Goal: Information Seeking & Learning: Learn about a topic

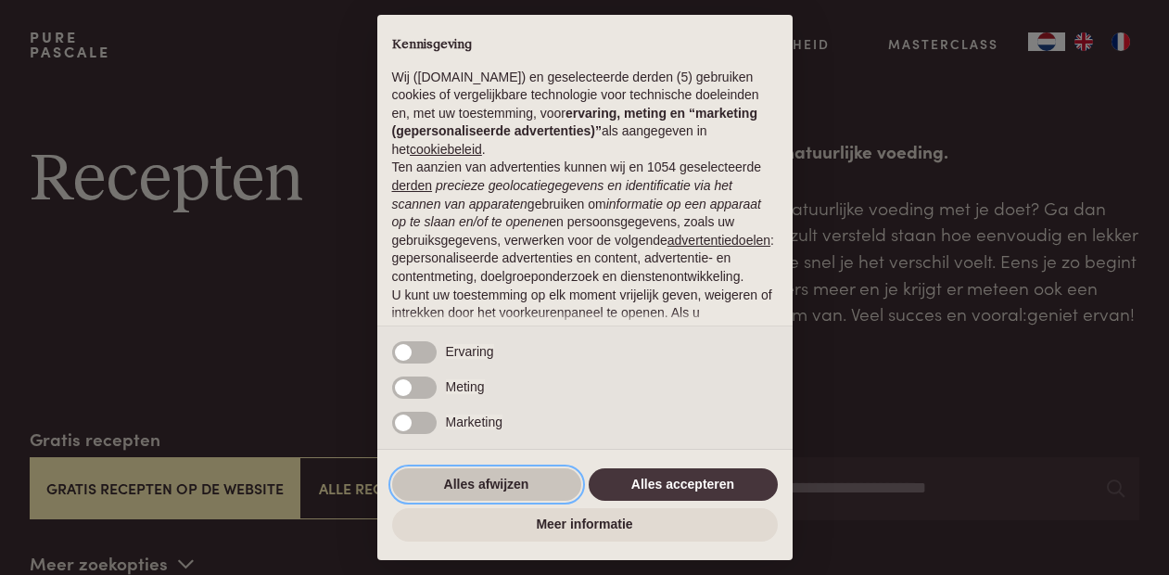
drag, startPoint x: 505, startPoint y: 488, endPoint x: 310, endPoint y: 463, distance: 197.0
click at [501, 487] on button "Alles afwijzen" at bounding box center [486, 484] width 189 height 33
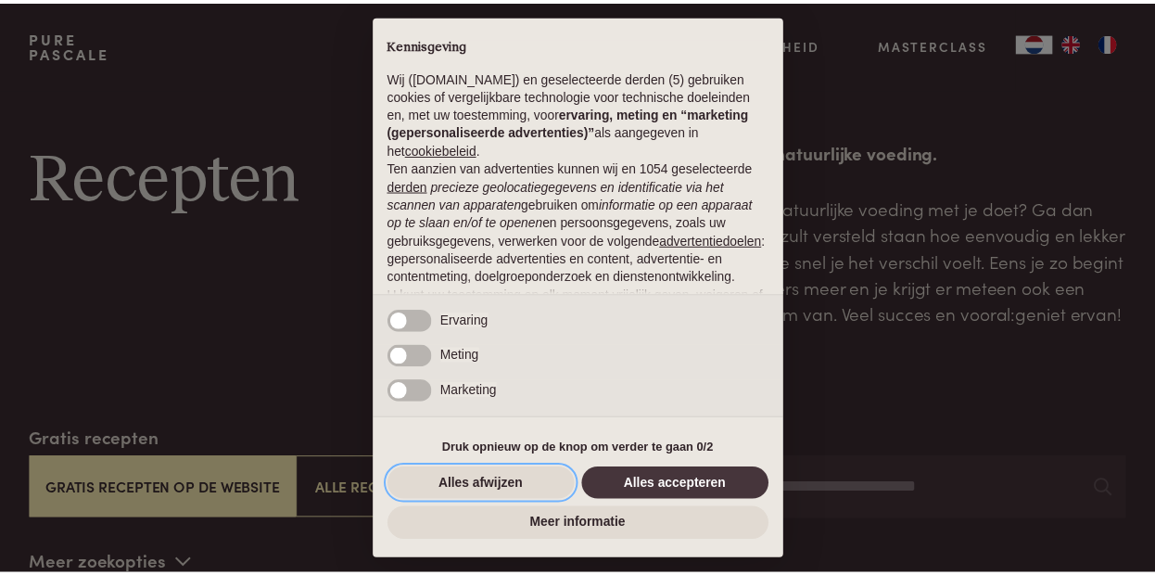
scroll to position [171, 0]
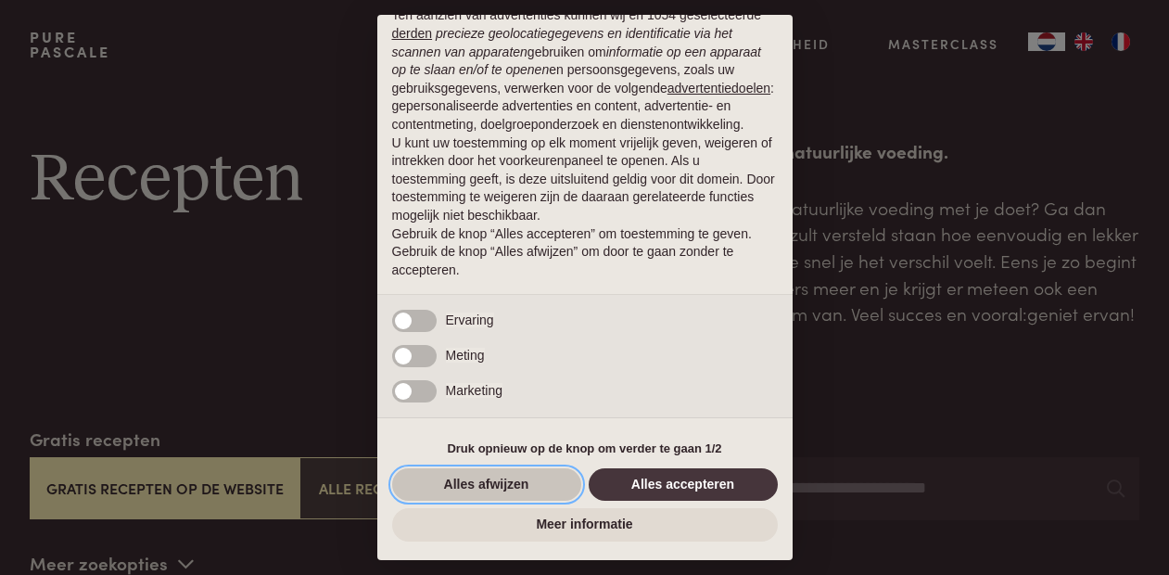
click at [484, 482] on button "Alles afwijzen" at bounding box center [486, 484] width 189 height 33
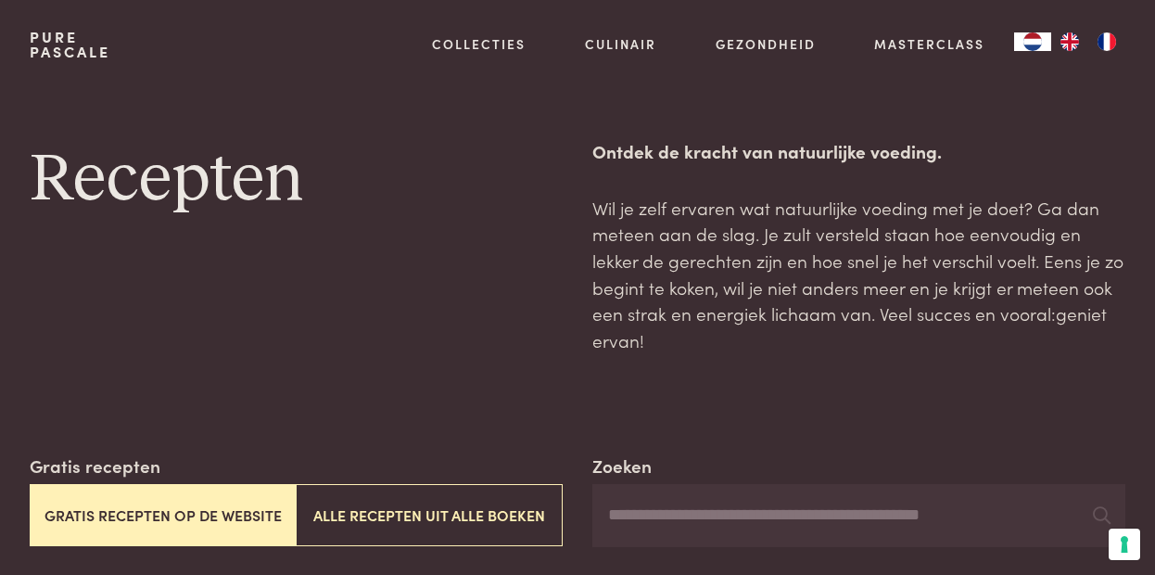
click at [228, 484] on button "Gratis recepten op de website" at bounding box center [163, 515] width 267 height 62
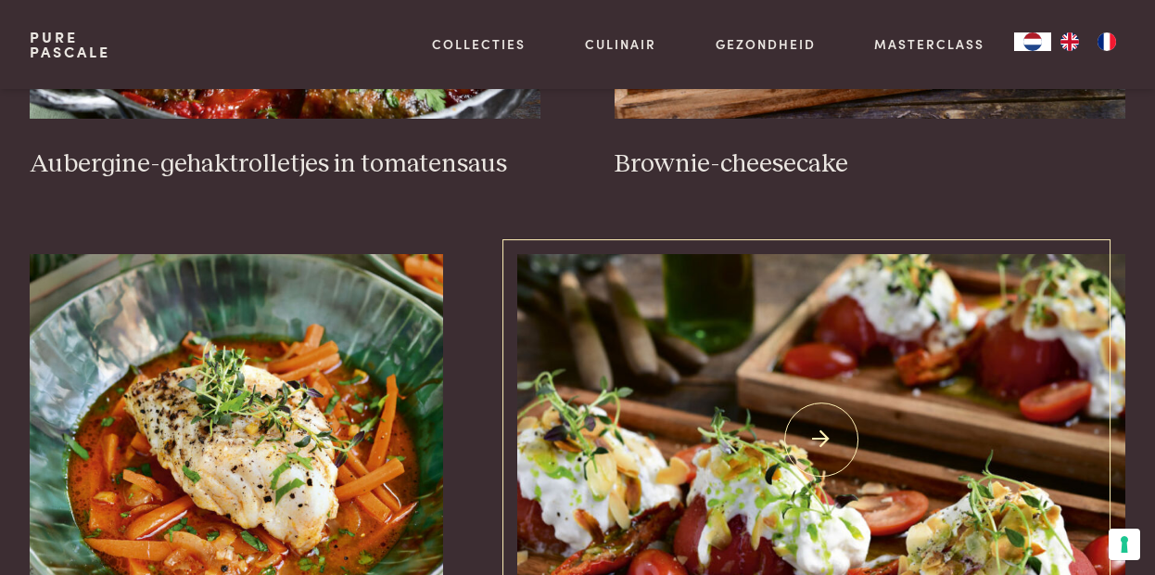
scroll to position [889, 0]
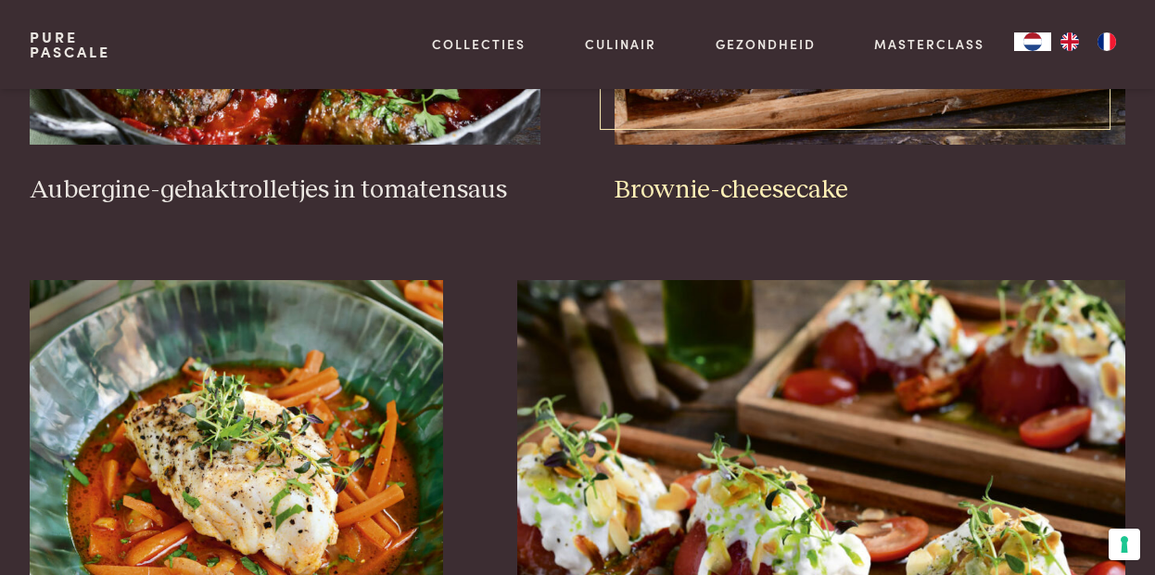
click at [711, 174] on h3 "Brownie-cheesecake" at bounding box center [869, 190] width 511 height 32
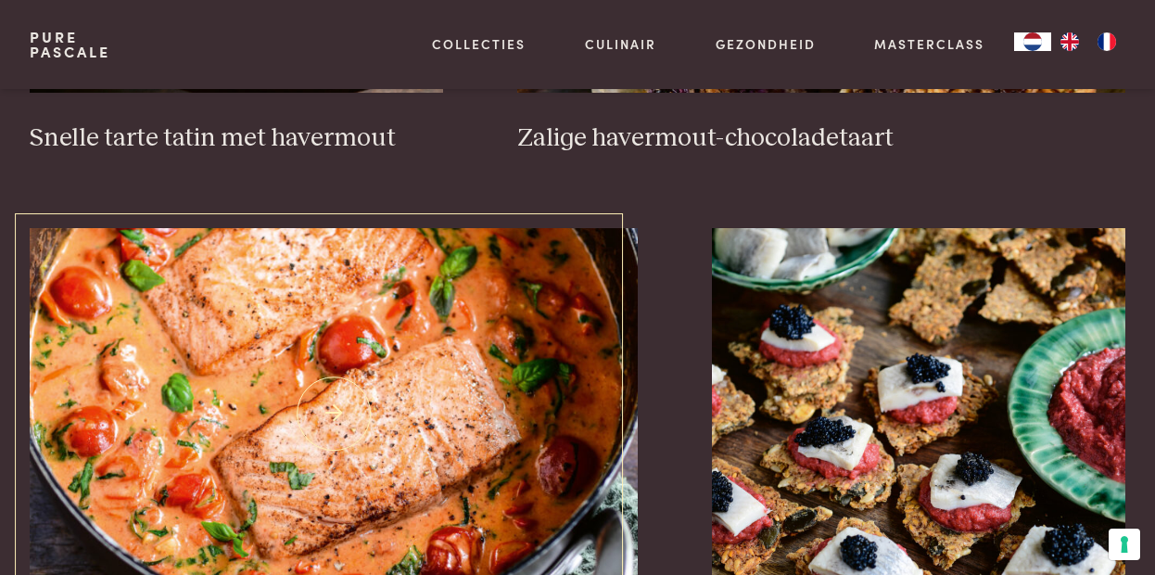
scroll to position [3113, 0]
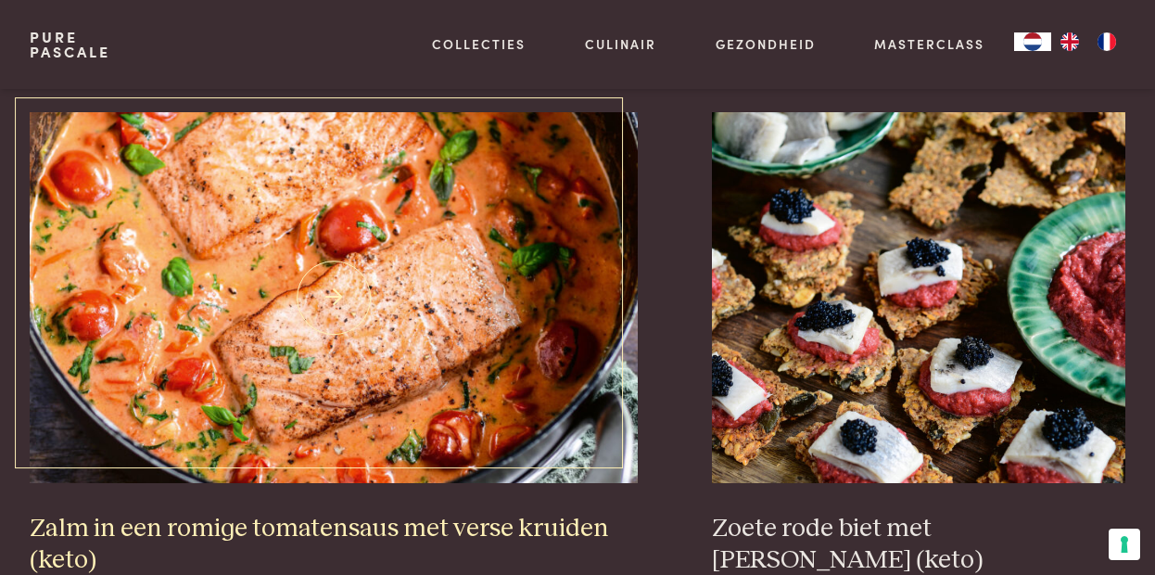
click at [312, 191] on img at bounding box center [334, 297] width 608 height 371
click at [253, 247] on img at bounding box center [334, 297] width 608 height 371
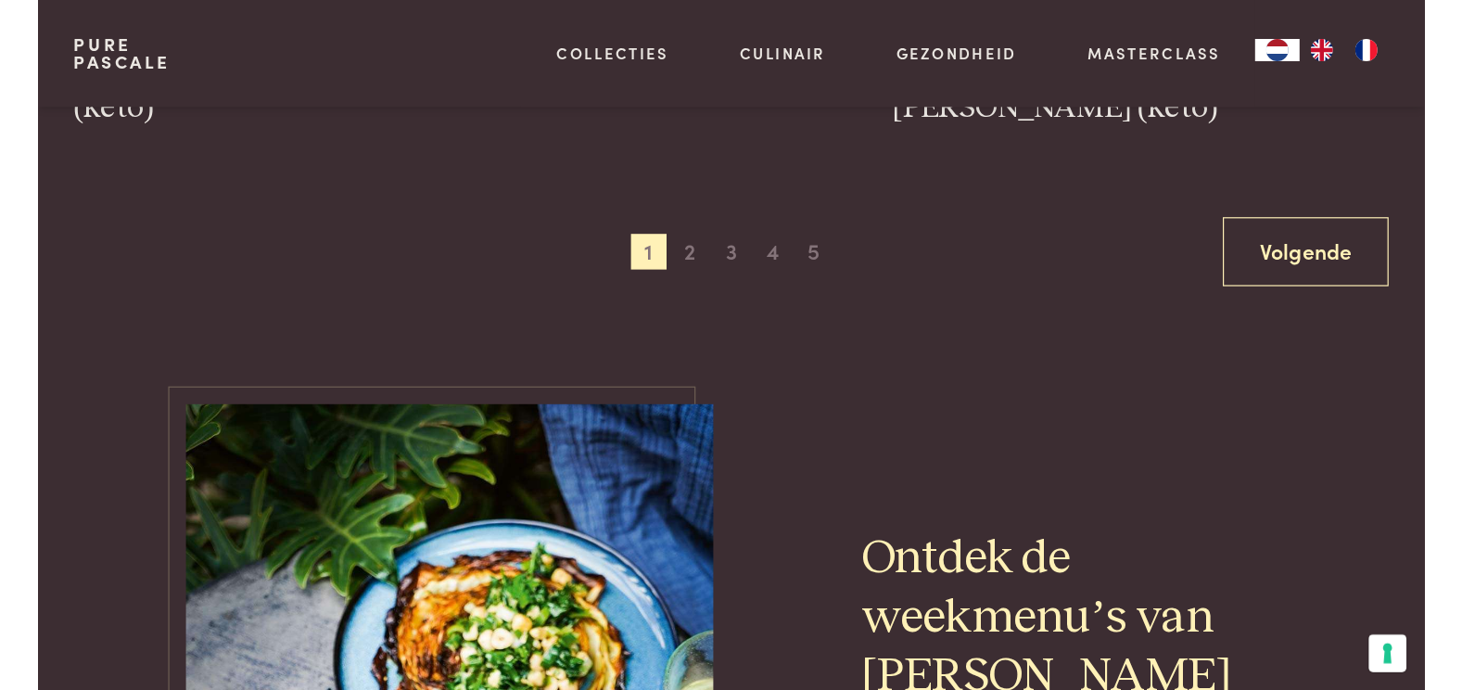
scroll to position [3669, 0]
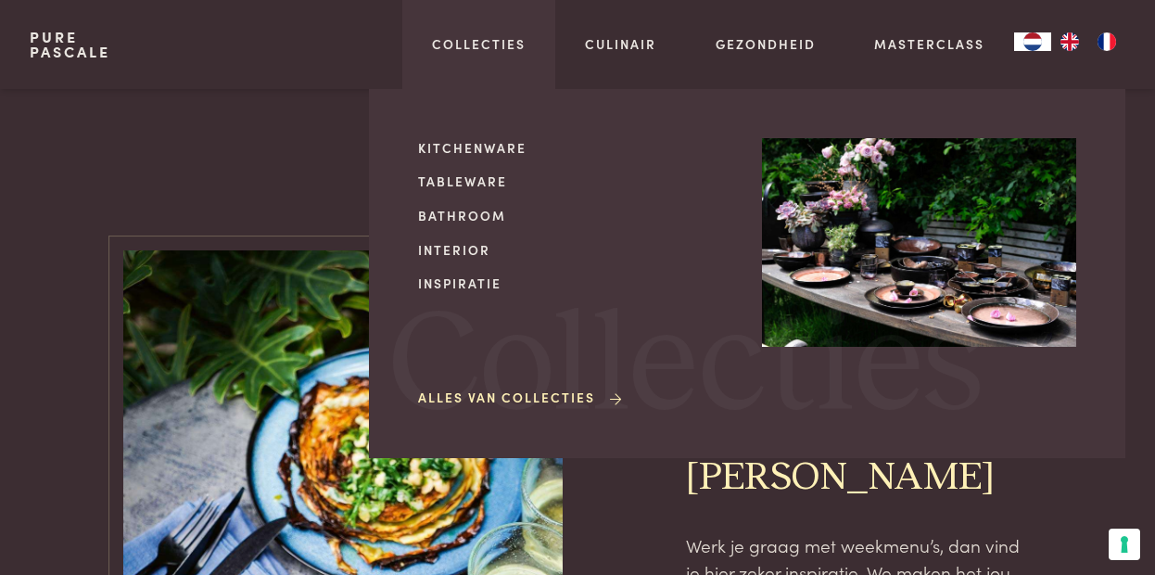
click at [541, 99] on div "Kitchenware Tableware Bathroom Interior Inspiratie Alles van Collecties Collect…" at bounding box center [747, 273] width 756 height 369
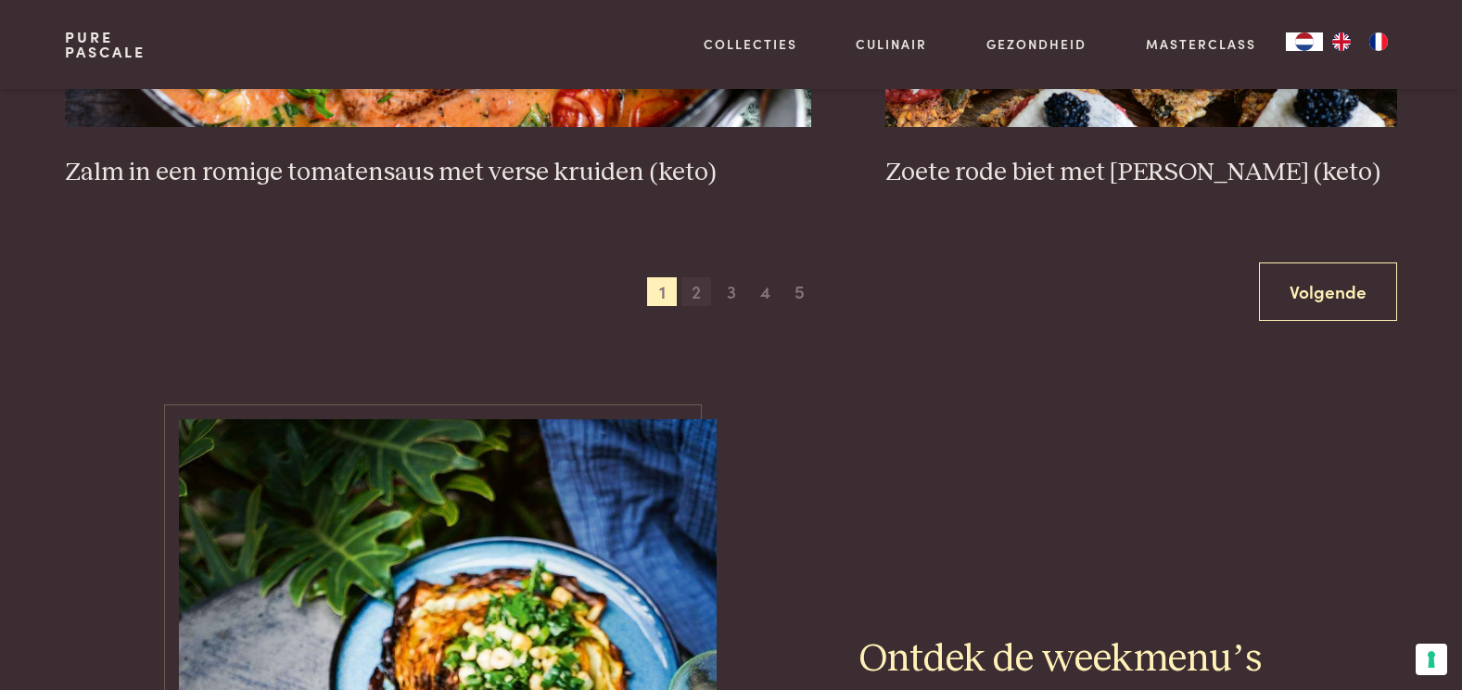
click at [695, 297] on span "2" at bounding box center [696, 292] width 30 height 30
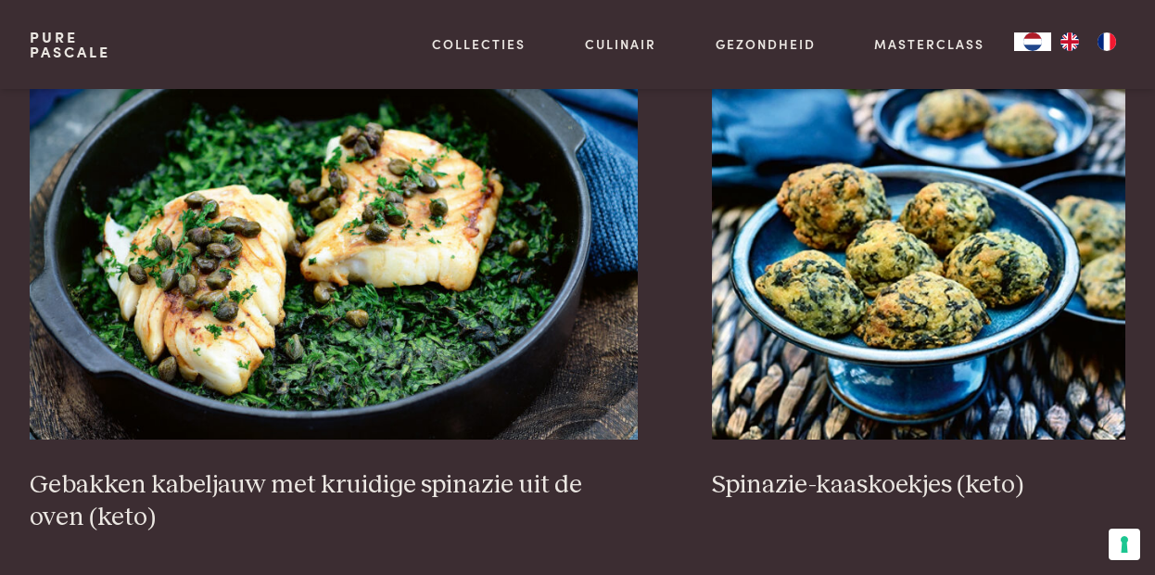
scroll to position [3299, 0]
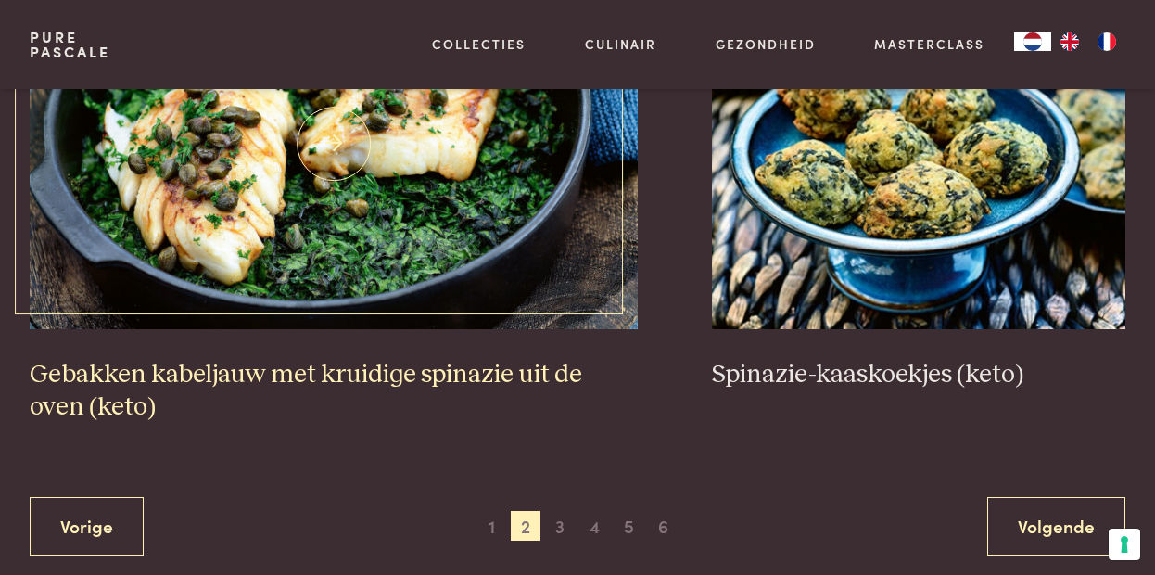
click at [241, 360] on h3 "Gebakken kabeljauw met kruidige spinazie uit de oven (keto)" at bounding box center [334, 391] width 608 height 64
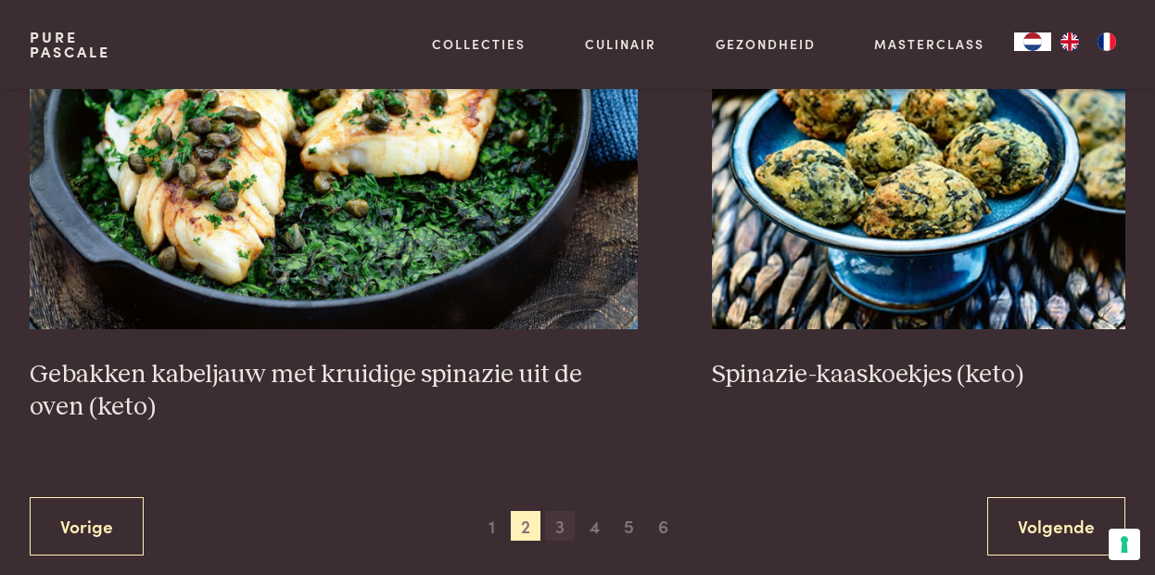
click at [558, 511] on span "3" at bounding box center [560, 526] width 30 height 30
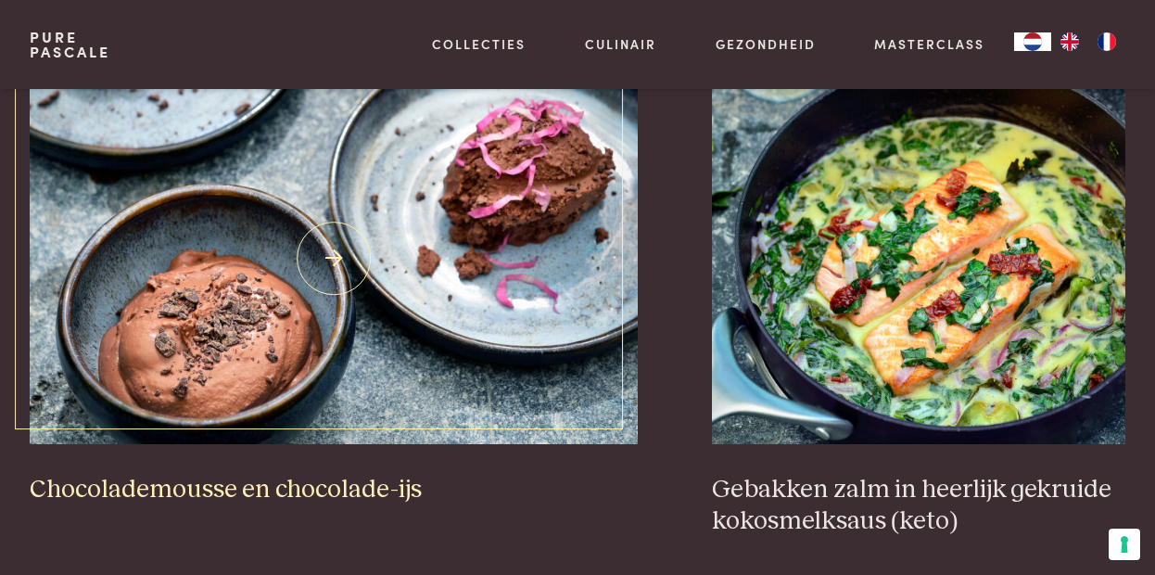
scroll to position [1816, 0]
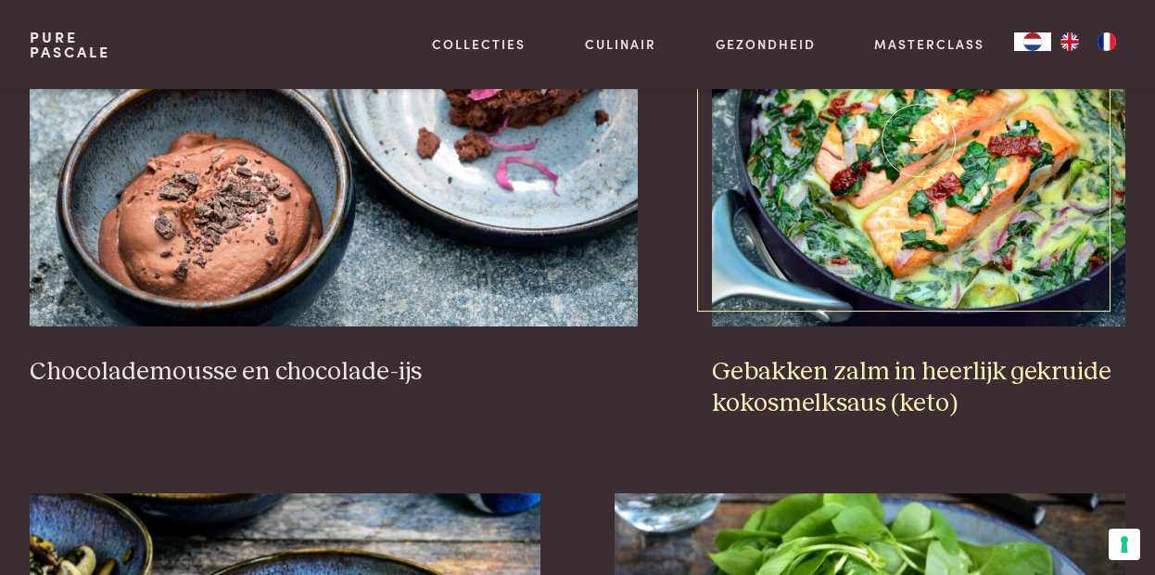
click at [738, 375] on h3 "Gebakken zalm in heerlijk gekruide kokosmelksaus (keto)" at bounding box center [918, 388] width 413 height 64
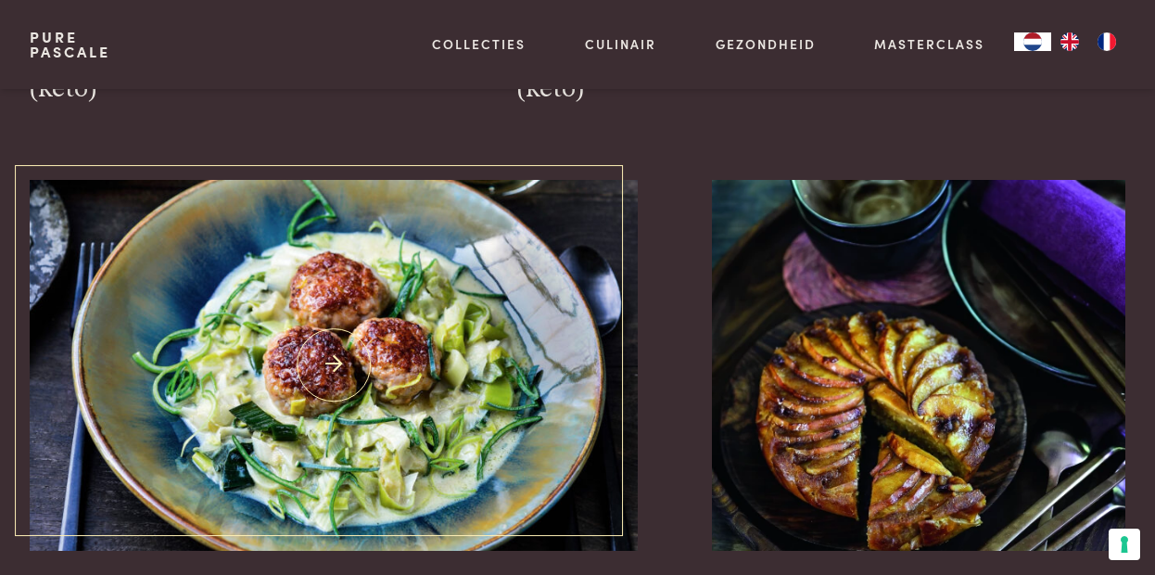
scroll to position [3484, 0]
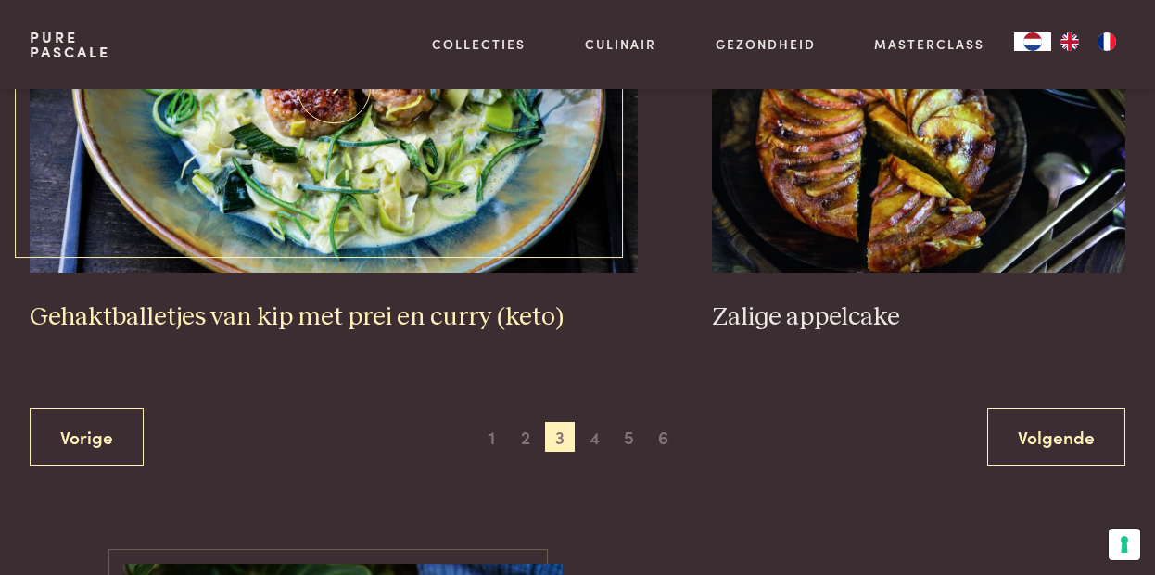
click at [172, 301] on h3 "Gehaktballetjes van kip met prei en curry (keto)" at bounding box center [334, 317] width 608 height 32
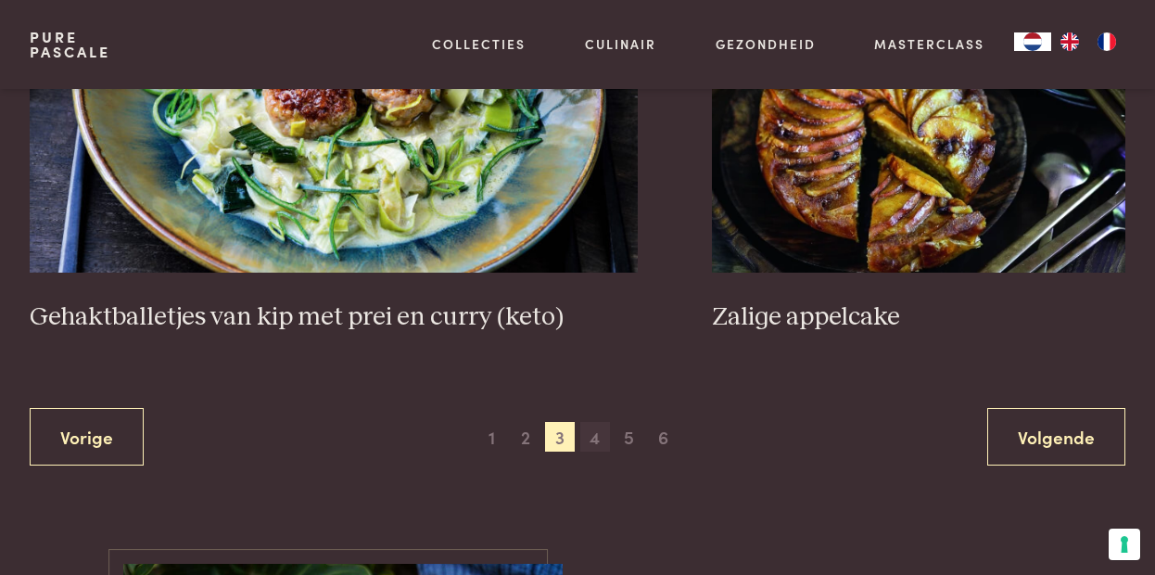
click at [595, 422] on span "4" at bounding box center [595, 437] width 30 height 30
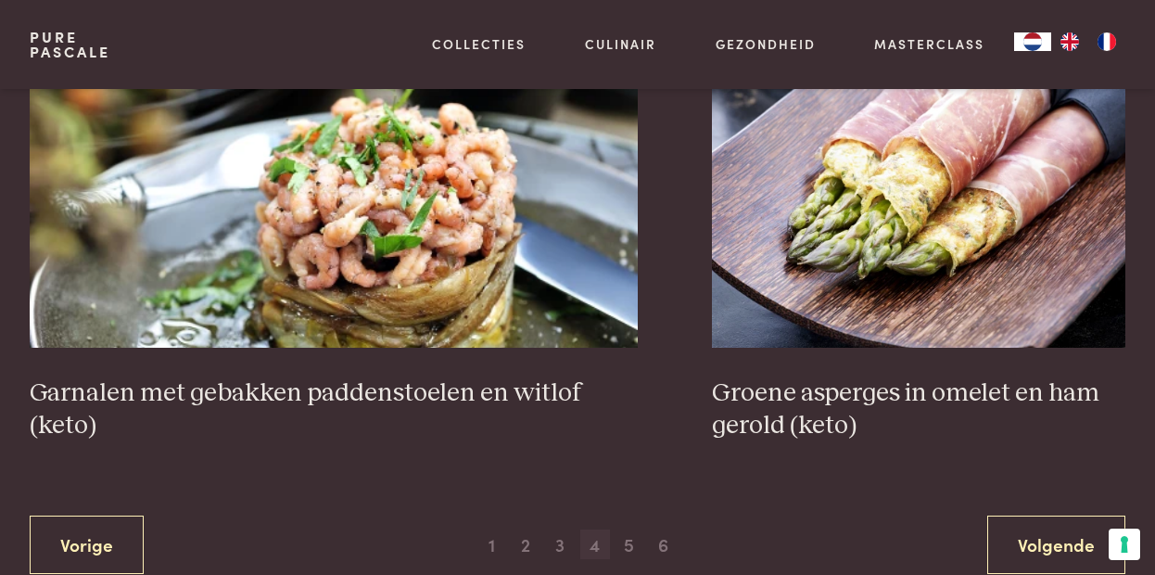
scroll to position [3391, 0]
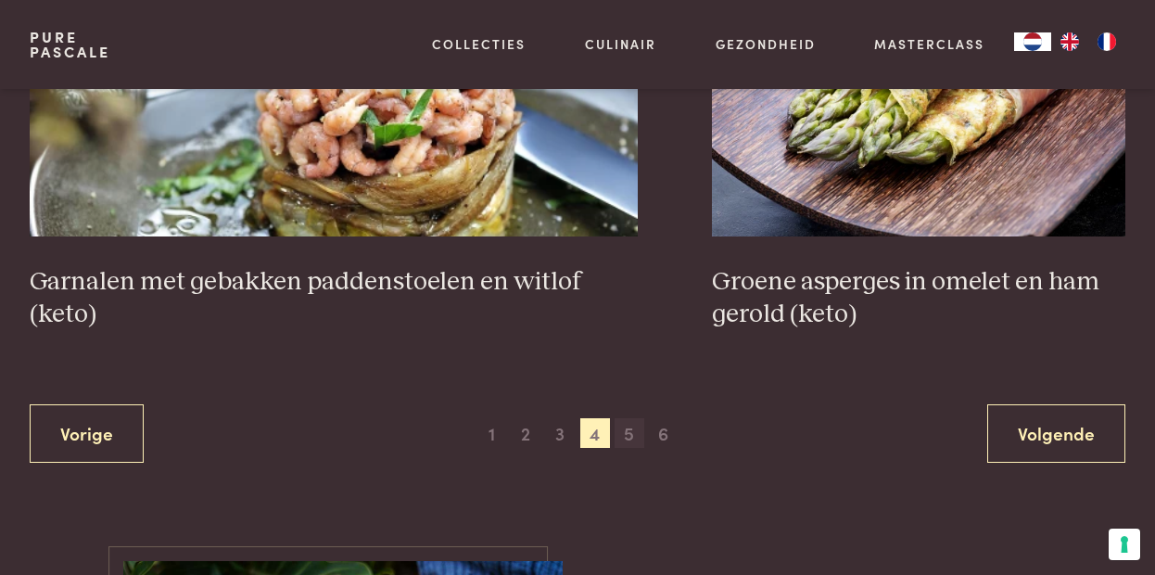
click at [631, 418] on span "5" at bounding box center [629, 433] width 30 height 30
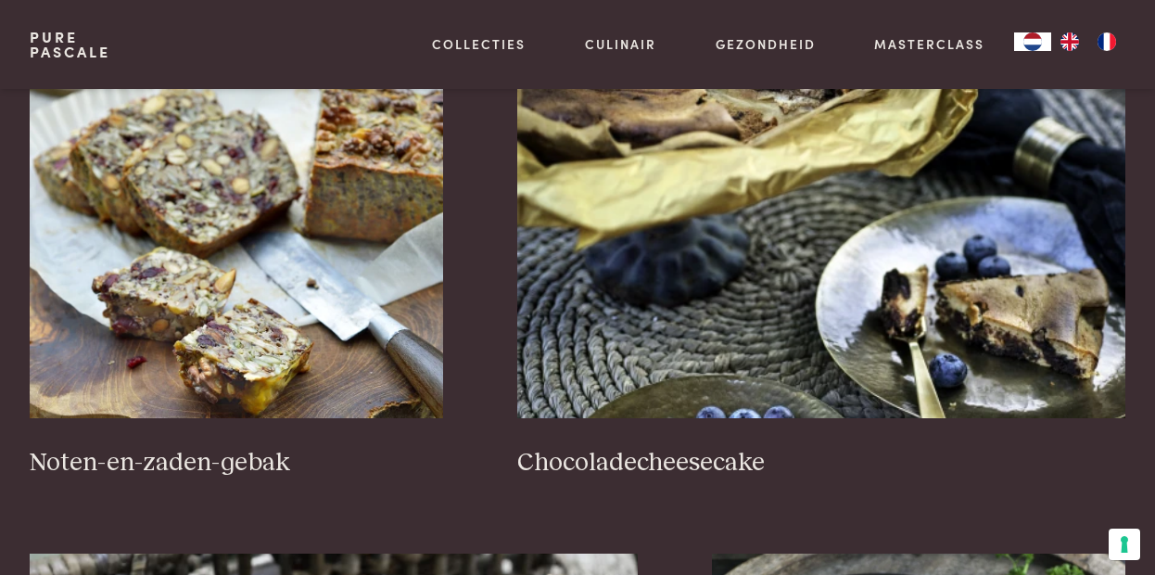
scroll to position [1260, 0]
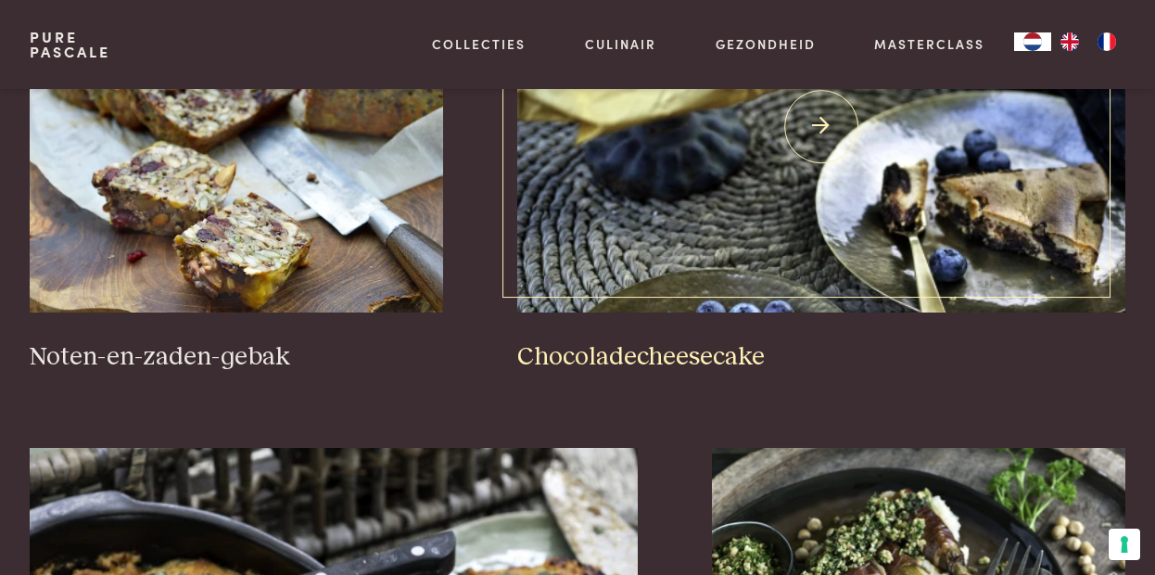
click at [687, 271] on img at bounding box center [821, 127] width 608 height 371
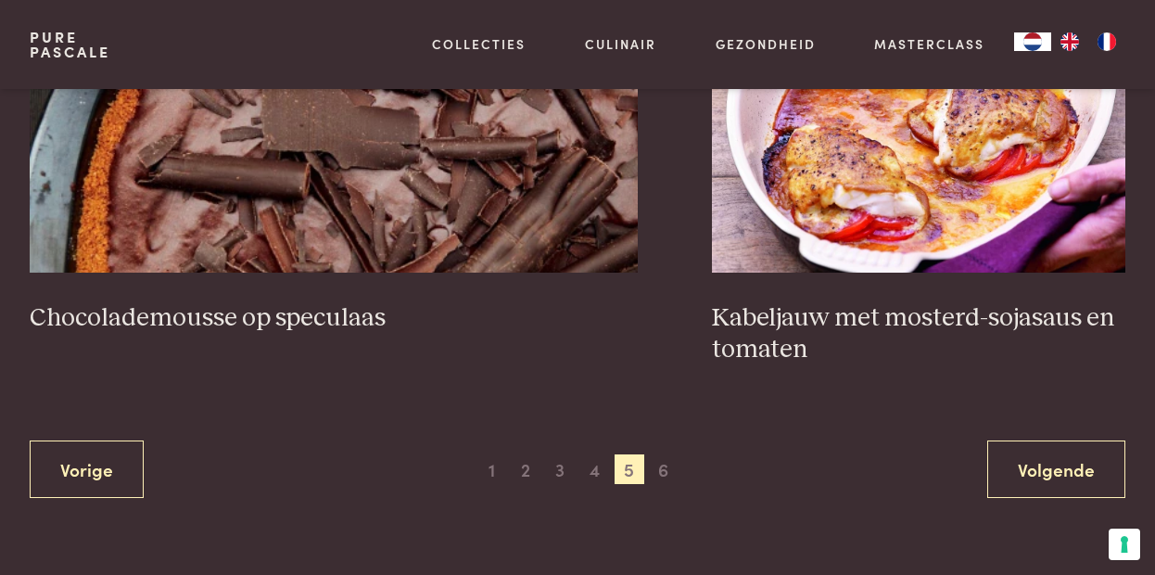
scroll to position [3391, 0]
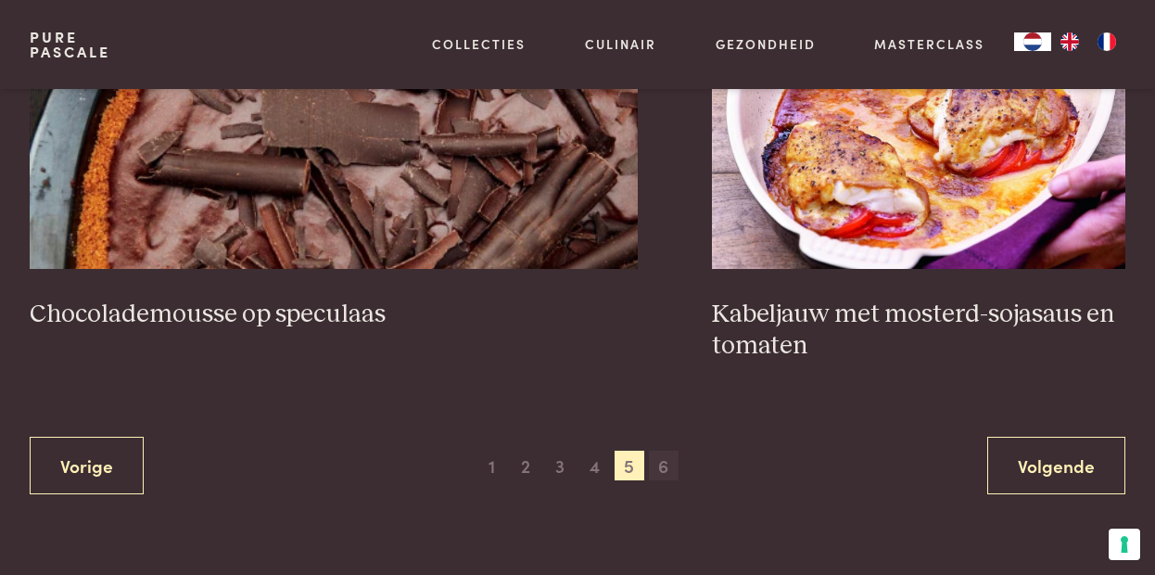
click at [656, 450] on span "6" at bounding box center [664, 465] width 30 height 30
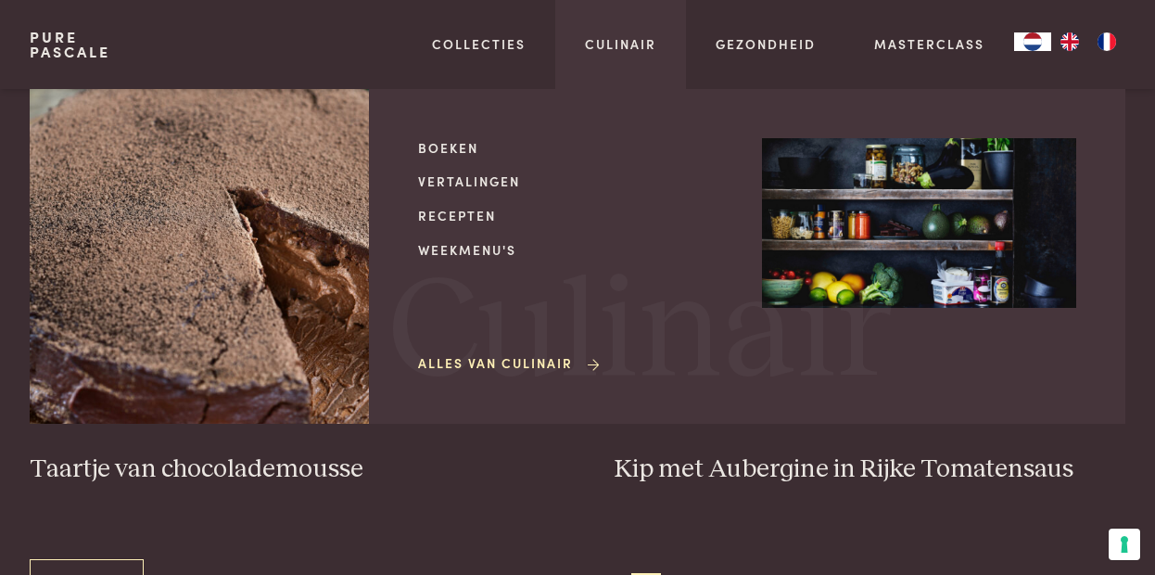
scroll to position [611, 0]
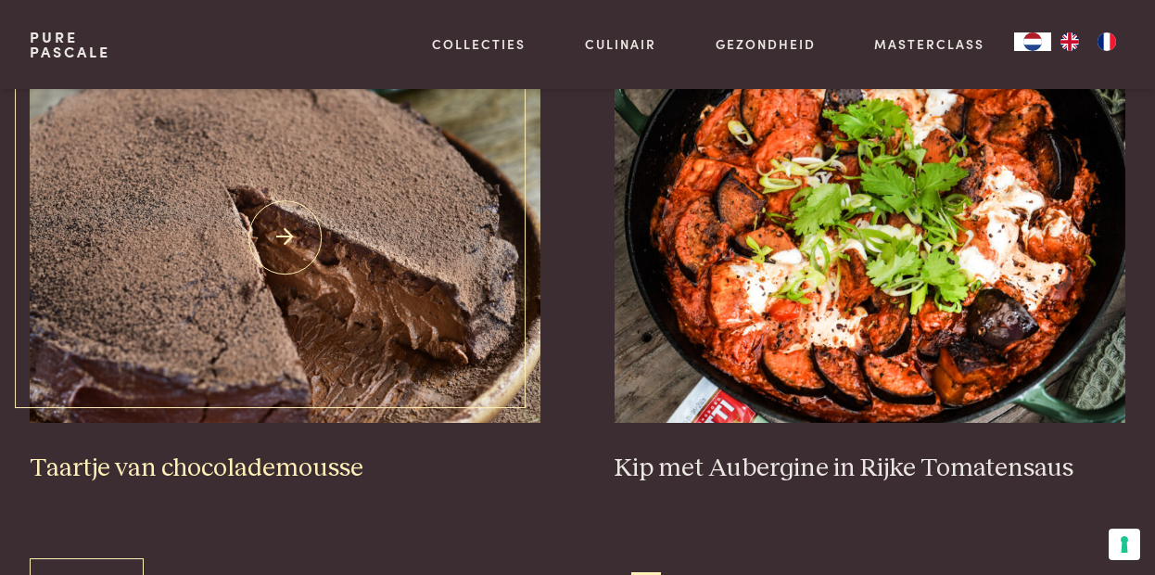
click at [288, 311] on img at bounding box center [285, 237] width 511 height 371
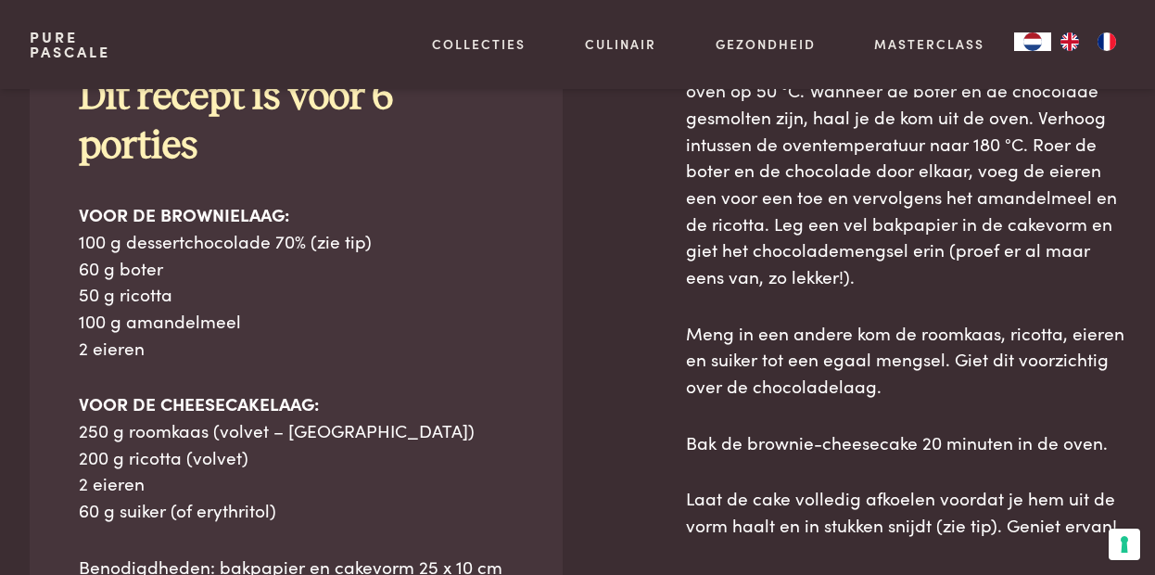
scroll to position [927, 0]
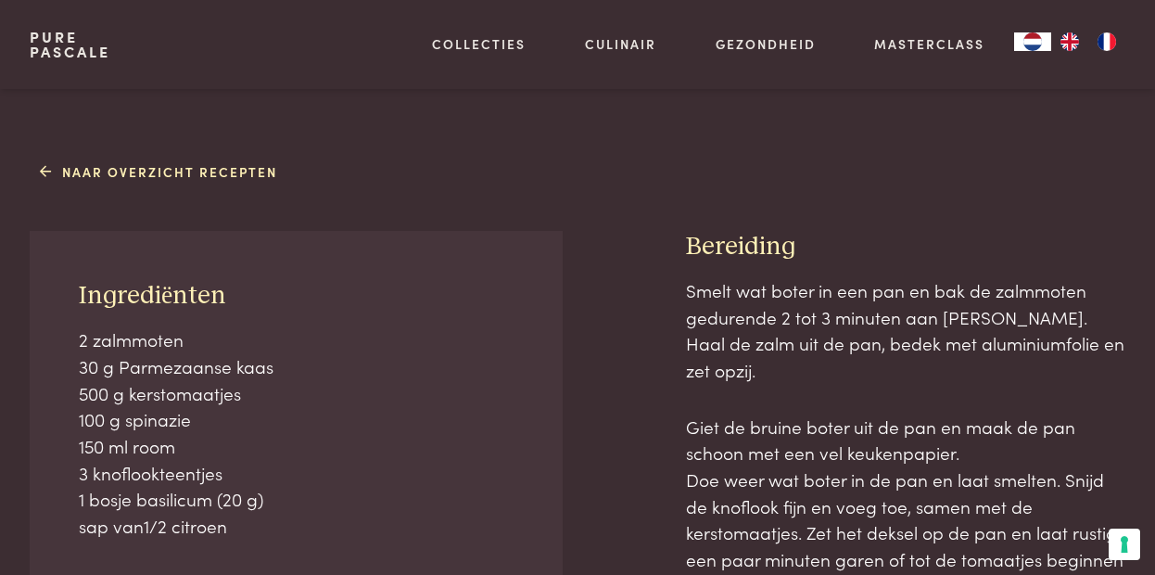
scroll to position [649, 0]
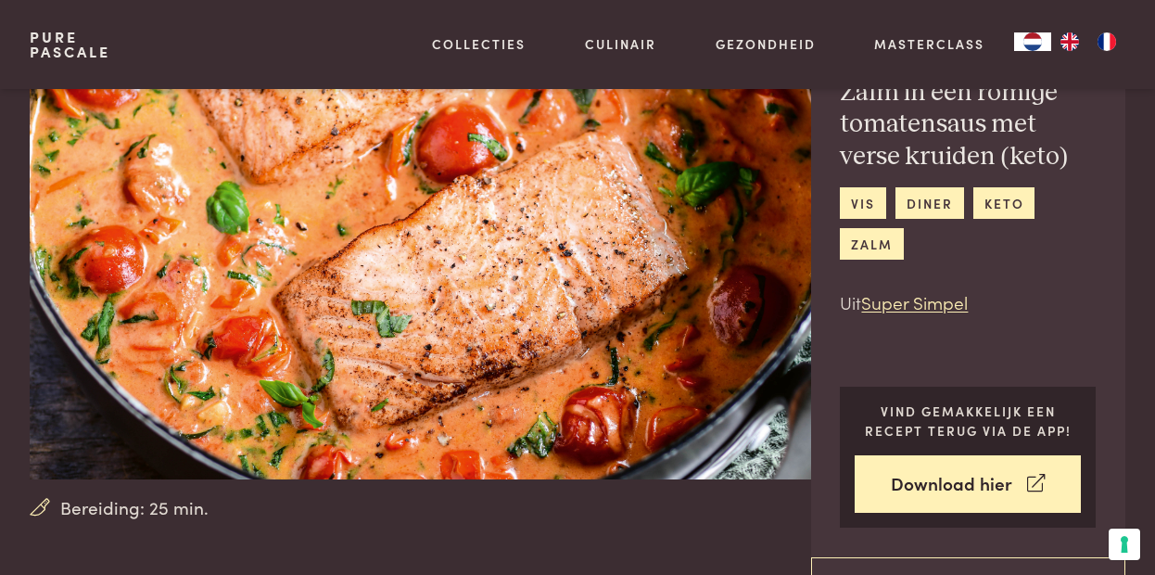
scroll to position [185, 0]
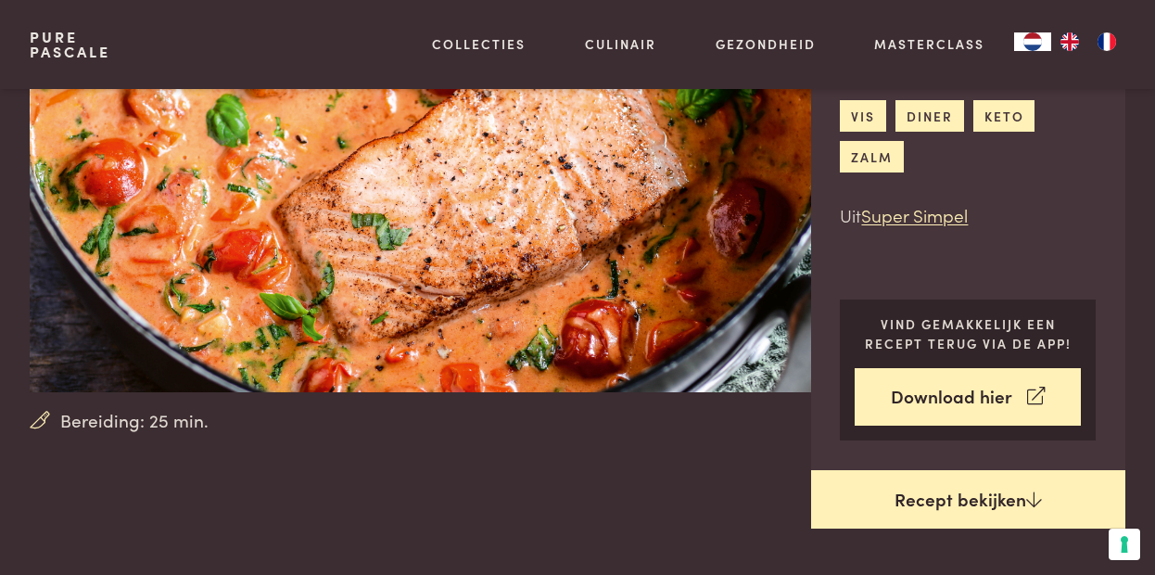
click at [986, 502] on link "Recept bekijken" at bounding box center [968, 499] width 315 height 59
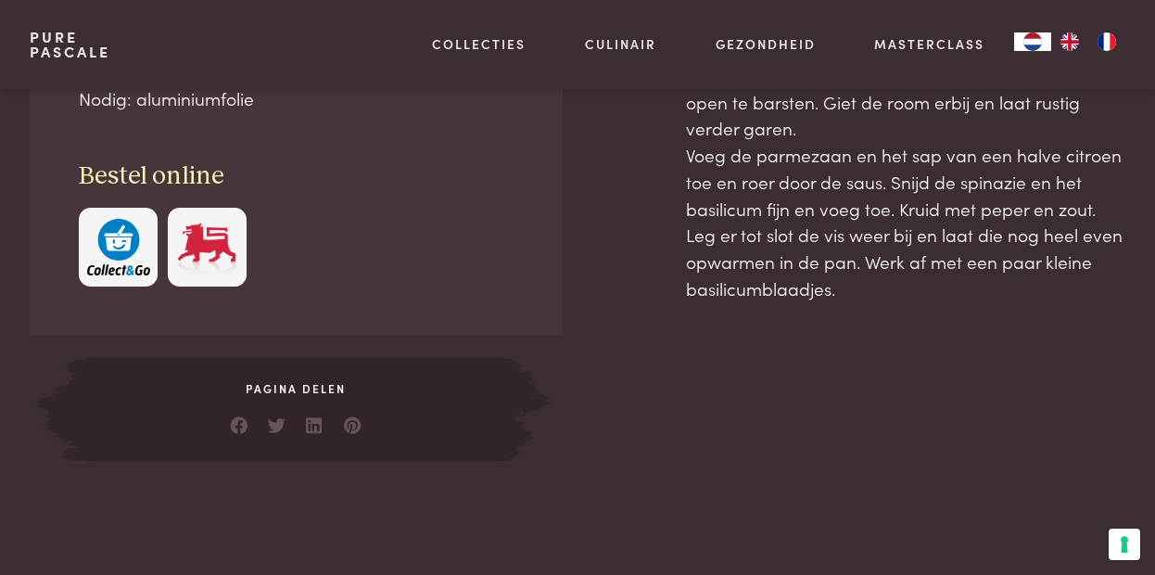
scroll to position [997, 0]
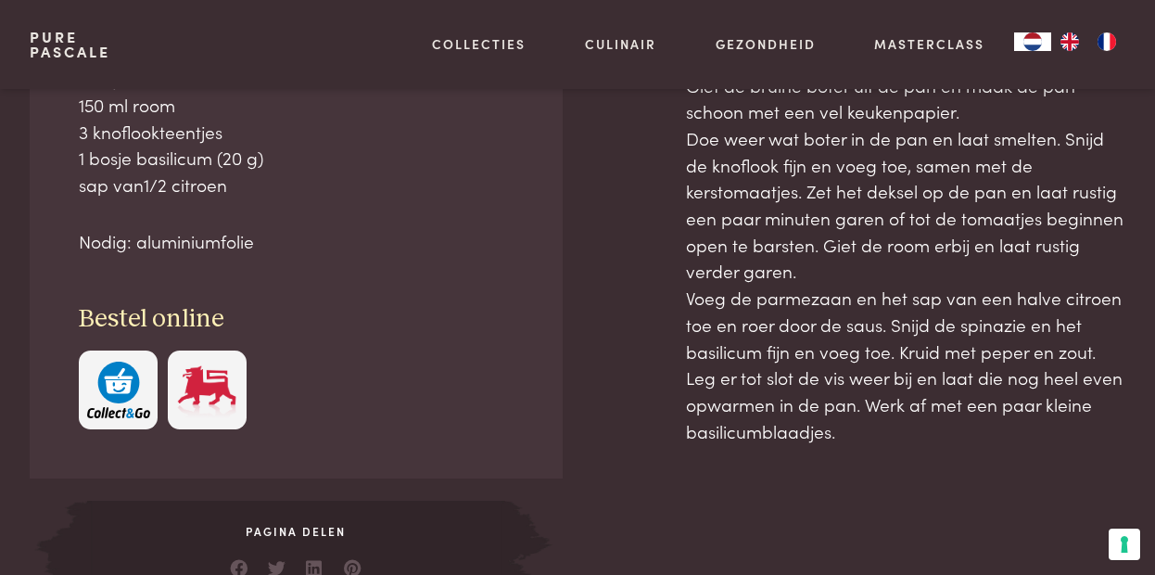
scroll to position [812, 0]
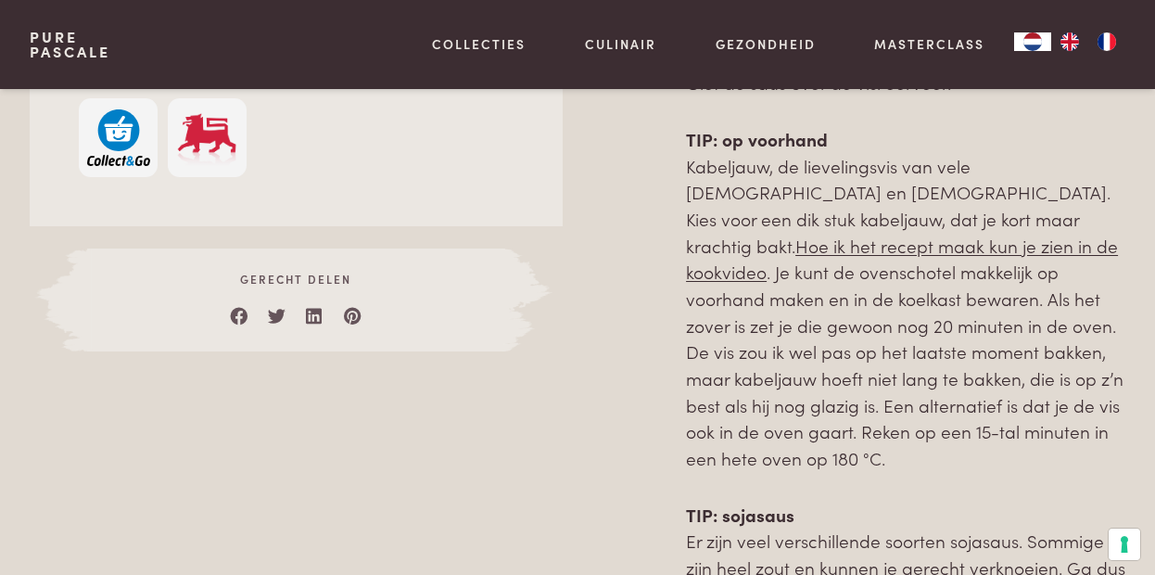
scroll to position [1390, 0]
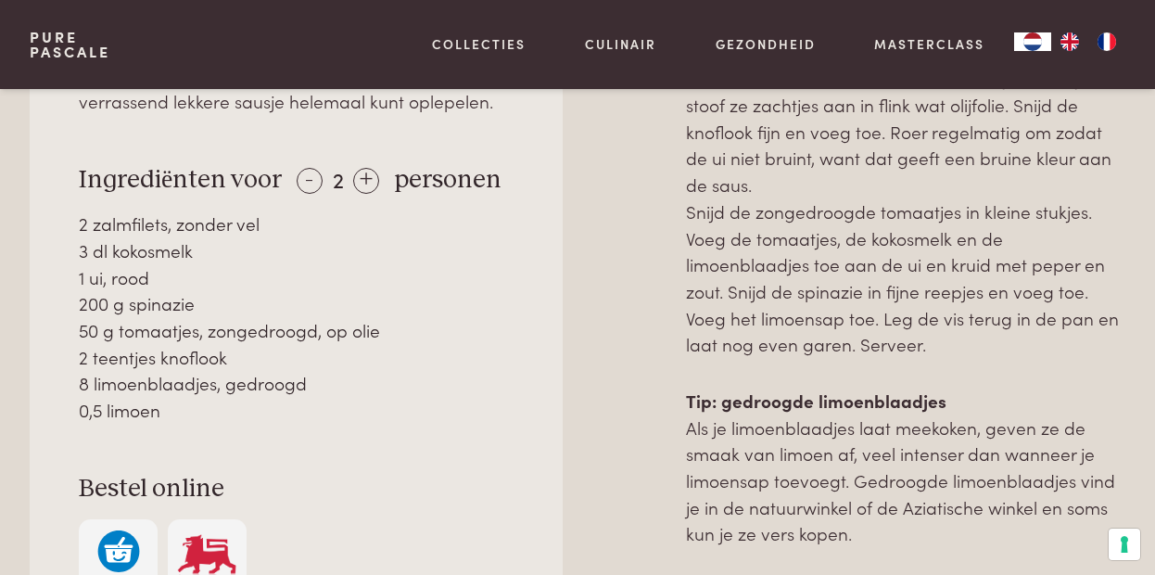
scroll to position [927, 0]
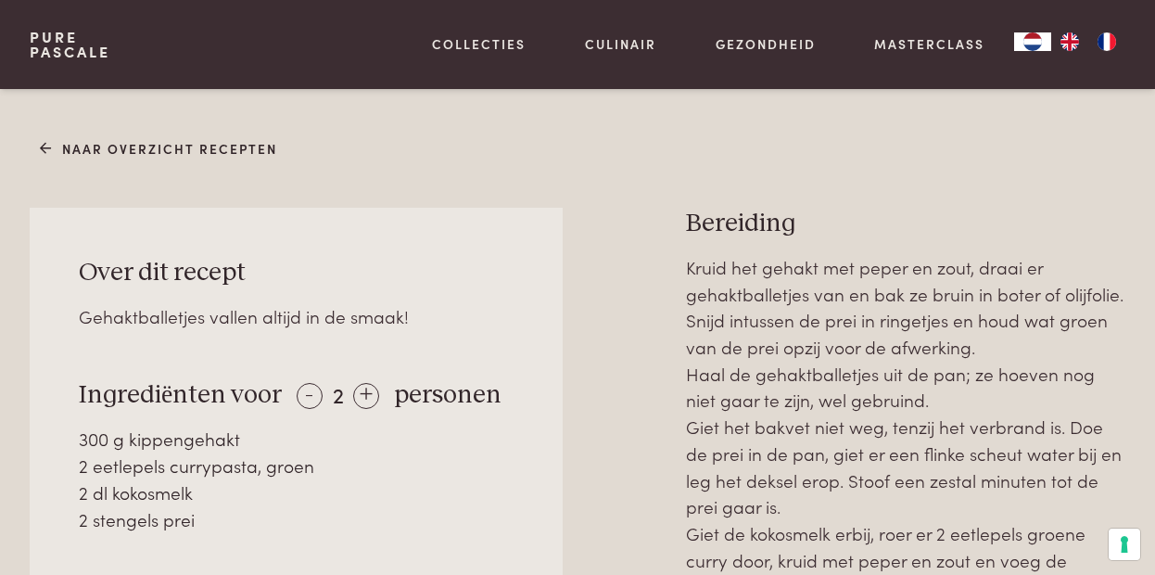
scroll to position [834, 0]
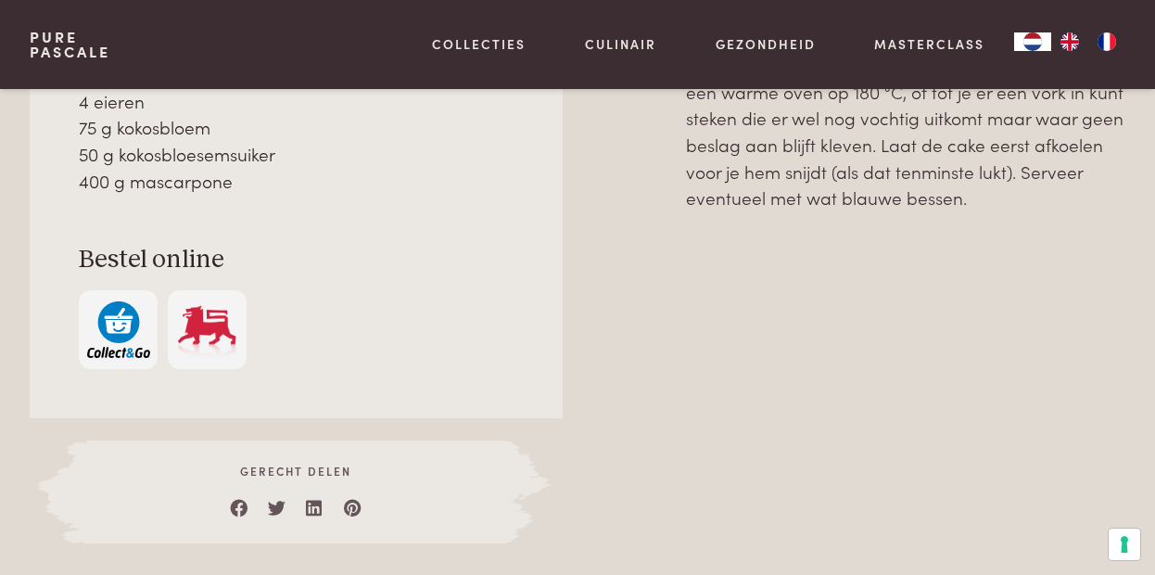
scroll to position [834, 0]
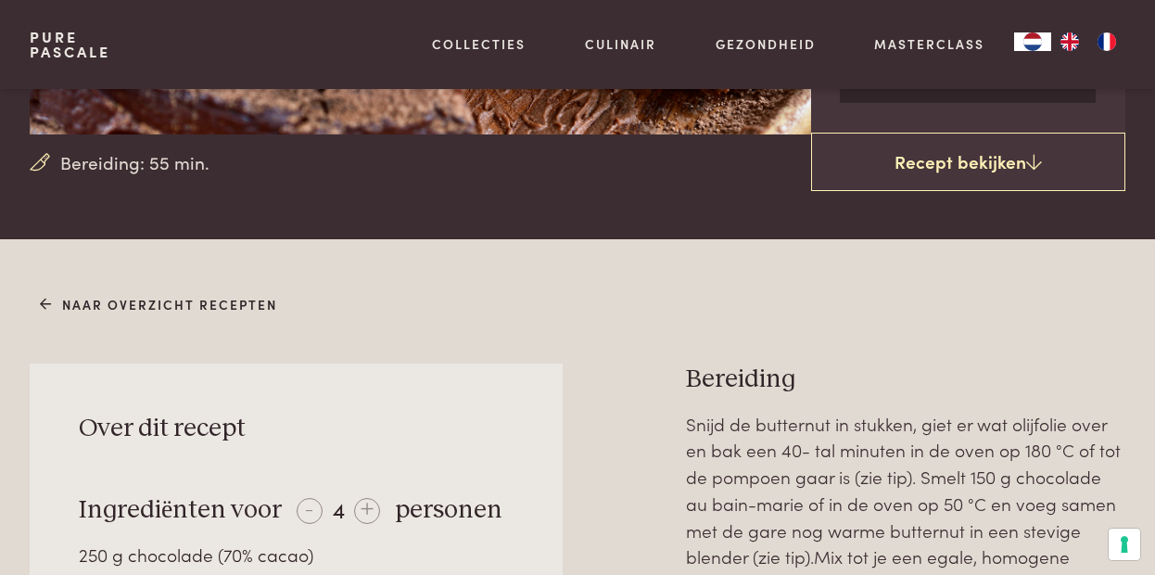
scroll to position [278, 0]
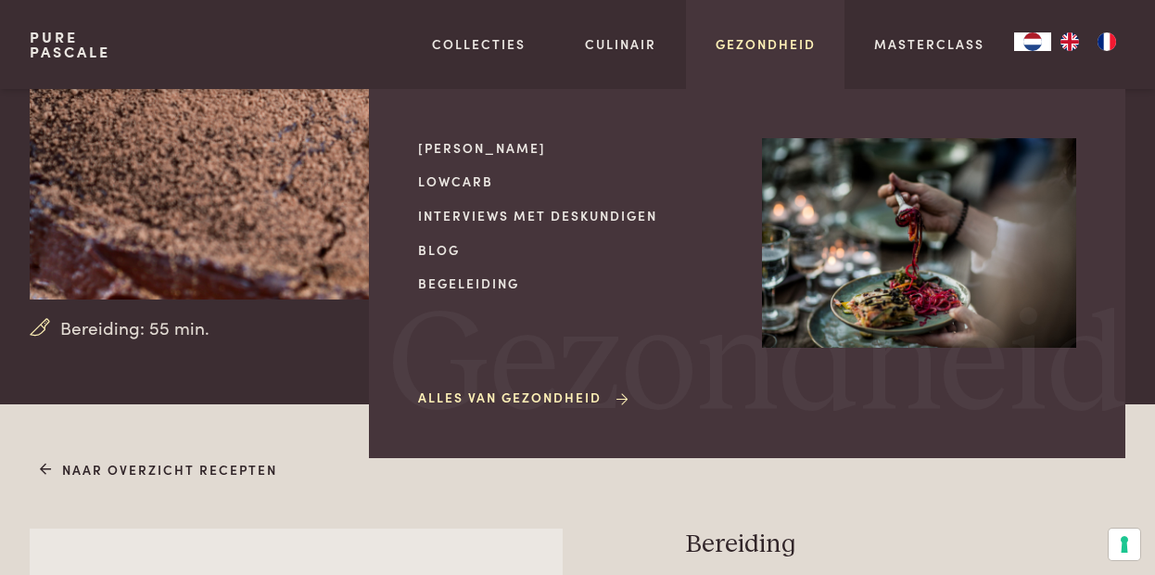
click at [728, 43] on link "Gezondheid" at bounding box center [766, 43] width 100 height 19
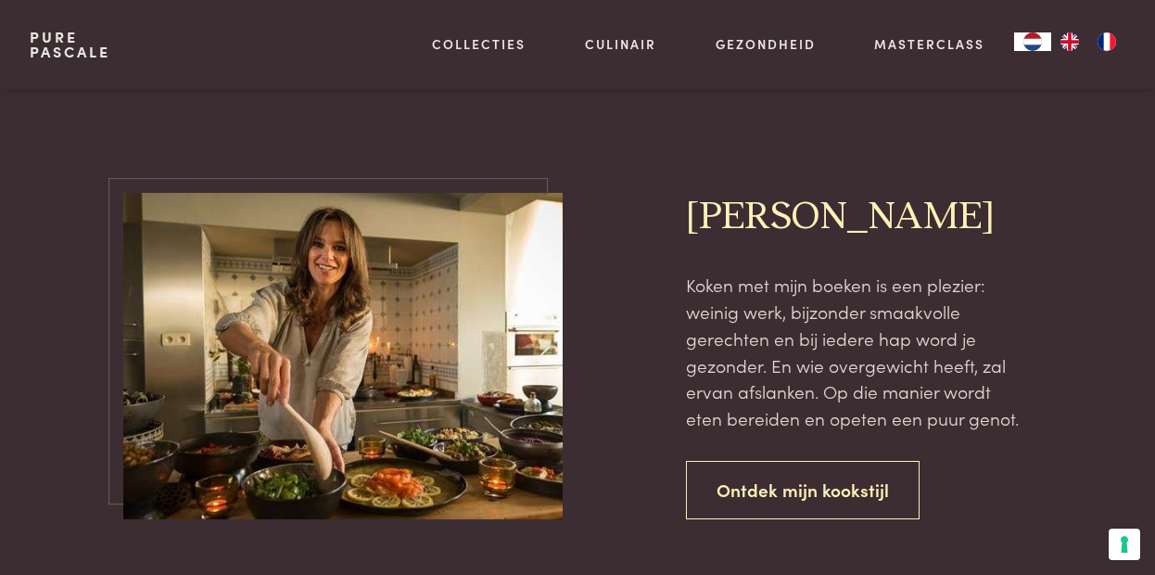
scroll to position [1020, 0]
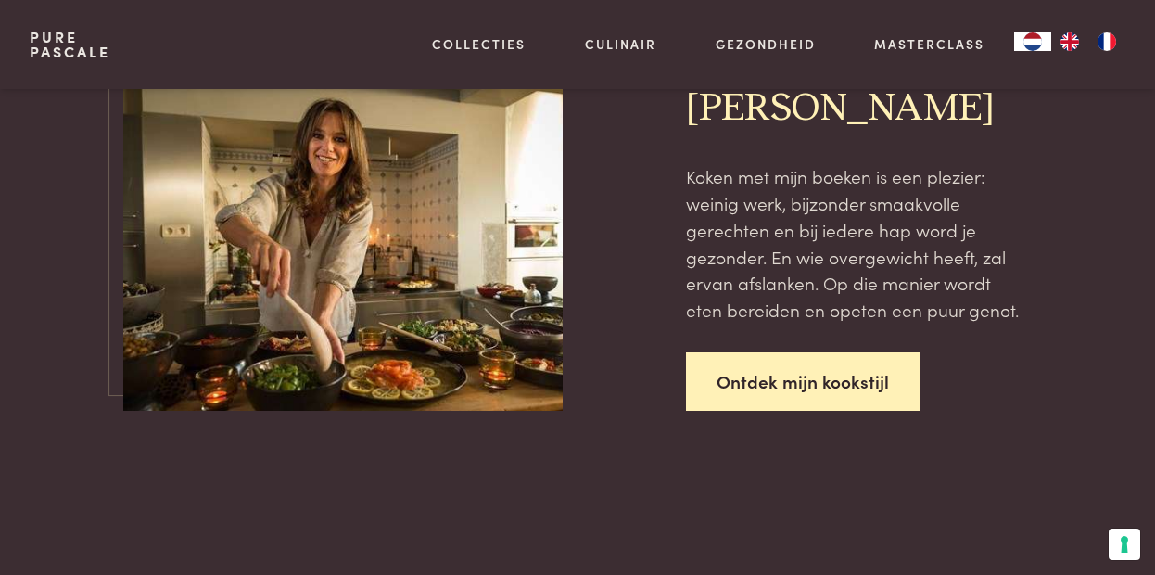
click at [721, 399] on link "Ontdek mijn kookstijl" at bounding box center [803, 381] width 234 height 58
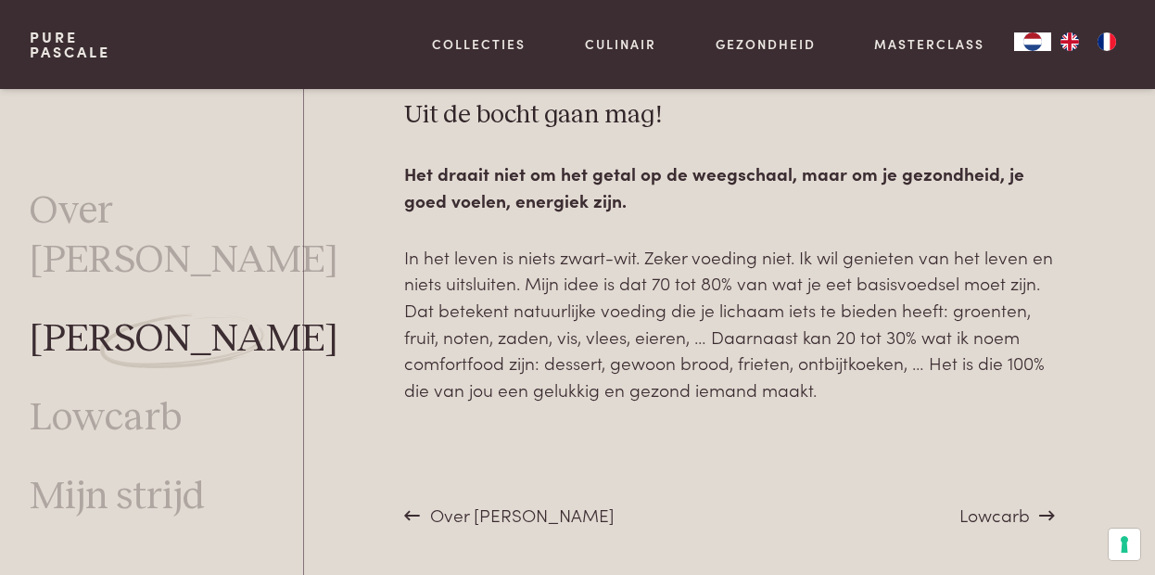
scroll to position [6837, 0]
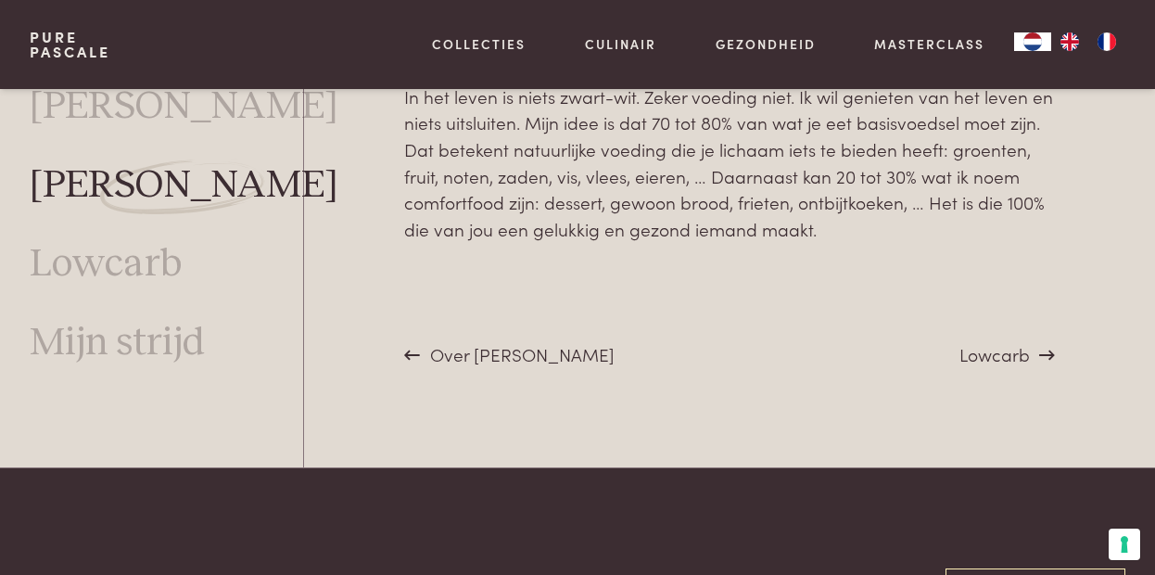
click at [964, 341] on span "Lowcarb" at bounding box center [994, 353] width 70 height 25
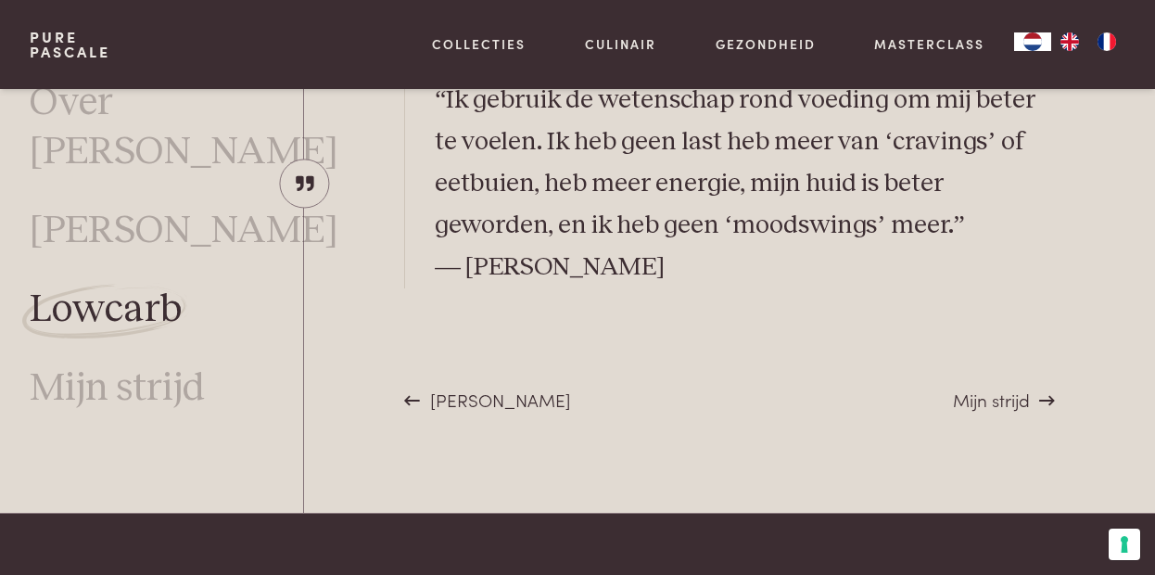
scroll to position [5162, 0]
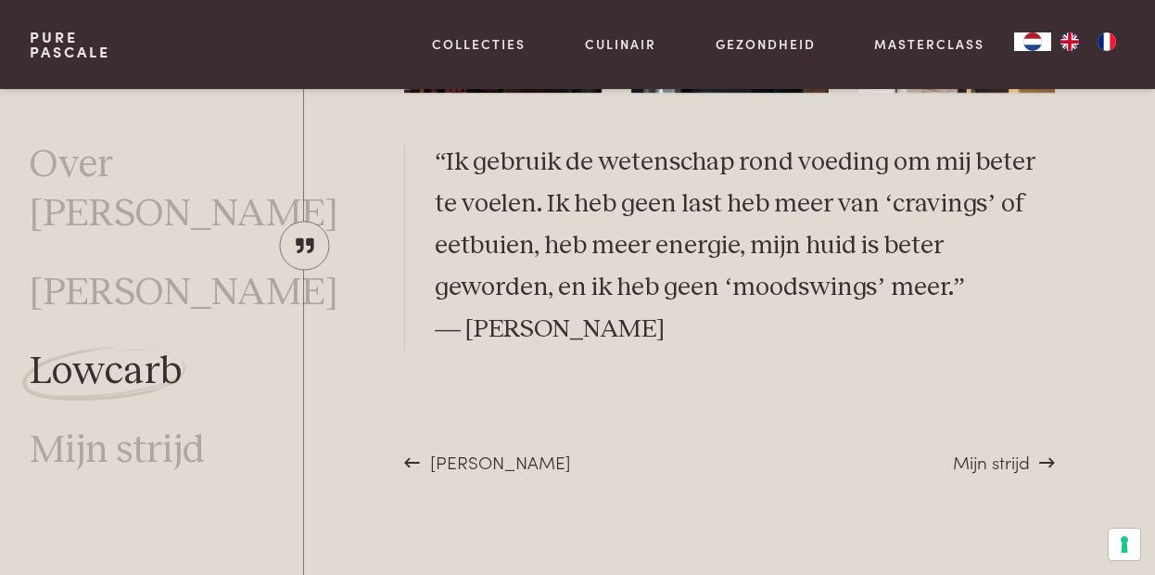
click at [974, 470] on span "Mijn strijd" at bounding box center [991, 461] width 77 height 25
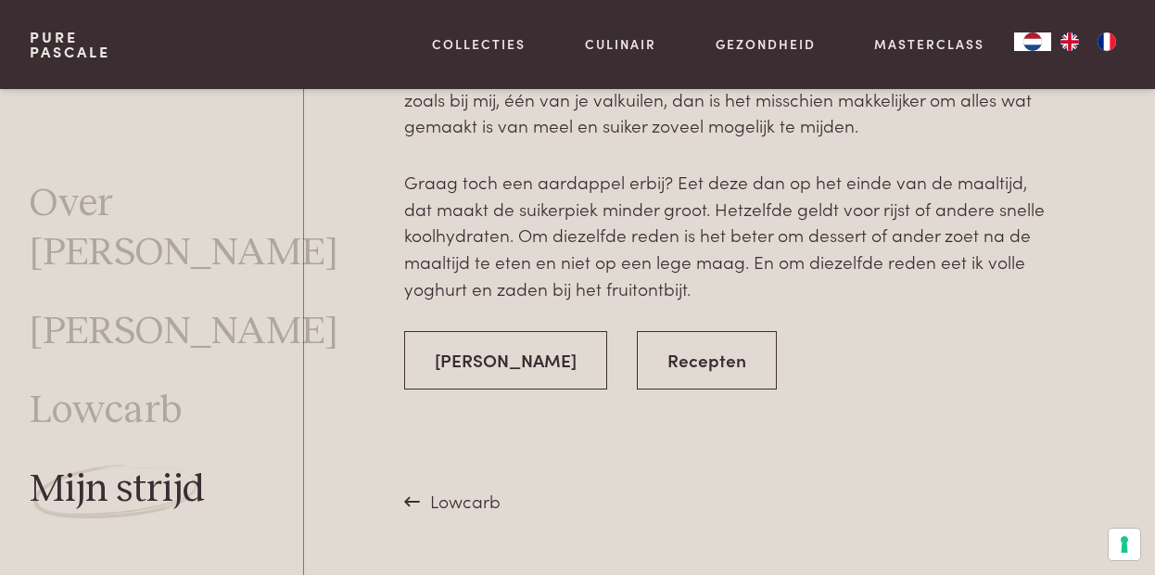
scroll to position [3771, 0]
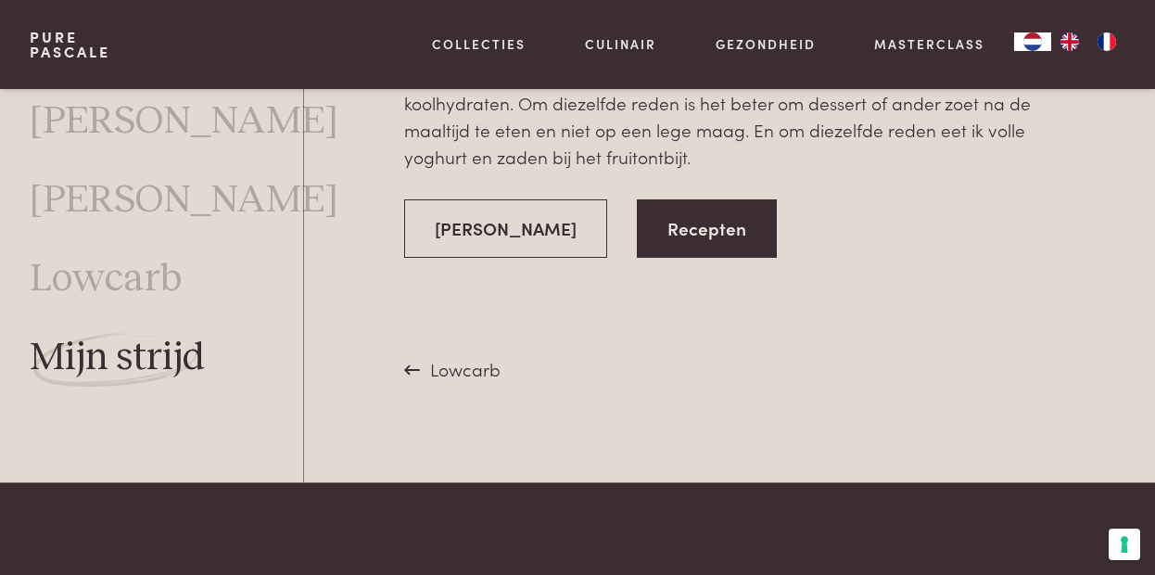
click at [685, 203] on link "Recepten" at bounding box center [707, 228] width 140 height 58
click at [685, 227] on link "Recepten" at bounding box center [707, 228] width 140 height 58
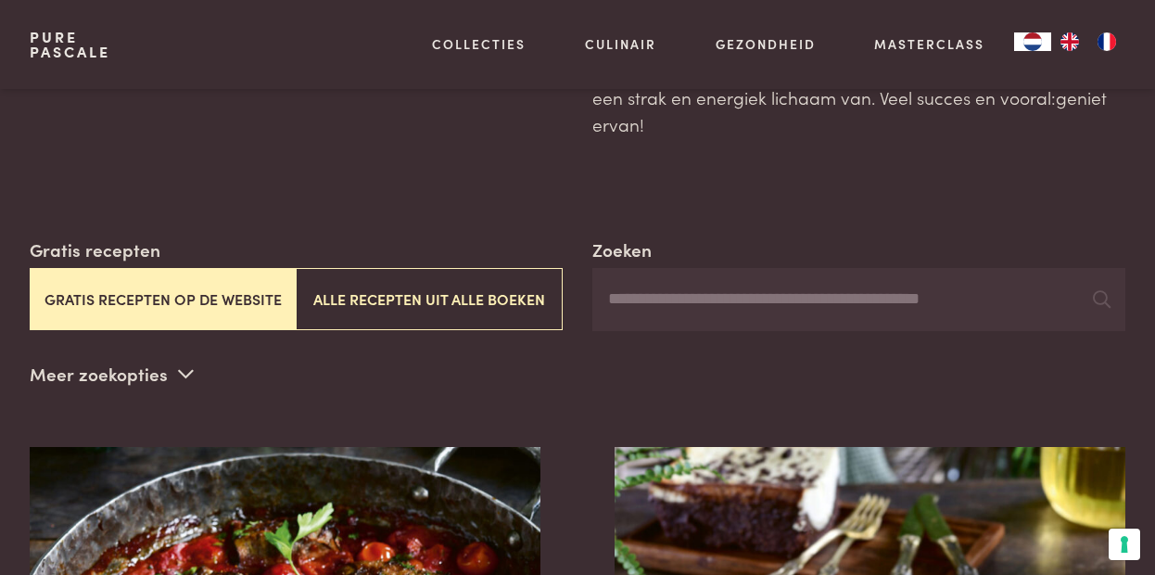
scroll to position [278, 0]
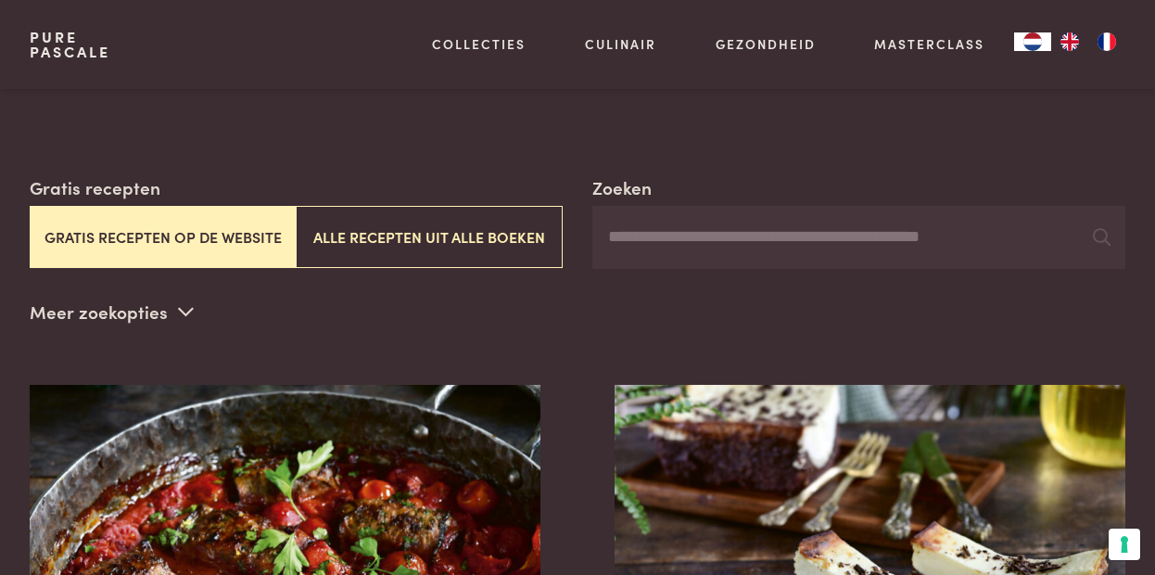
click at [131, 298] on p "Meer zoekopties" at bounding box center [112, 312] width 164 height 28
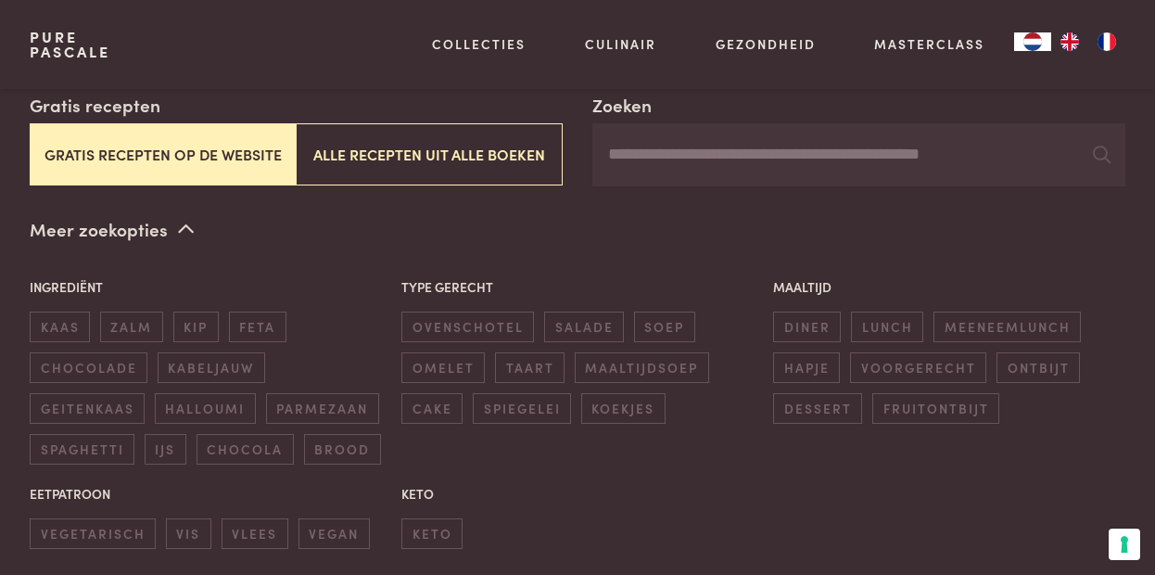
scroll to position [463, 0]
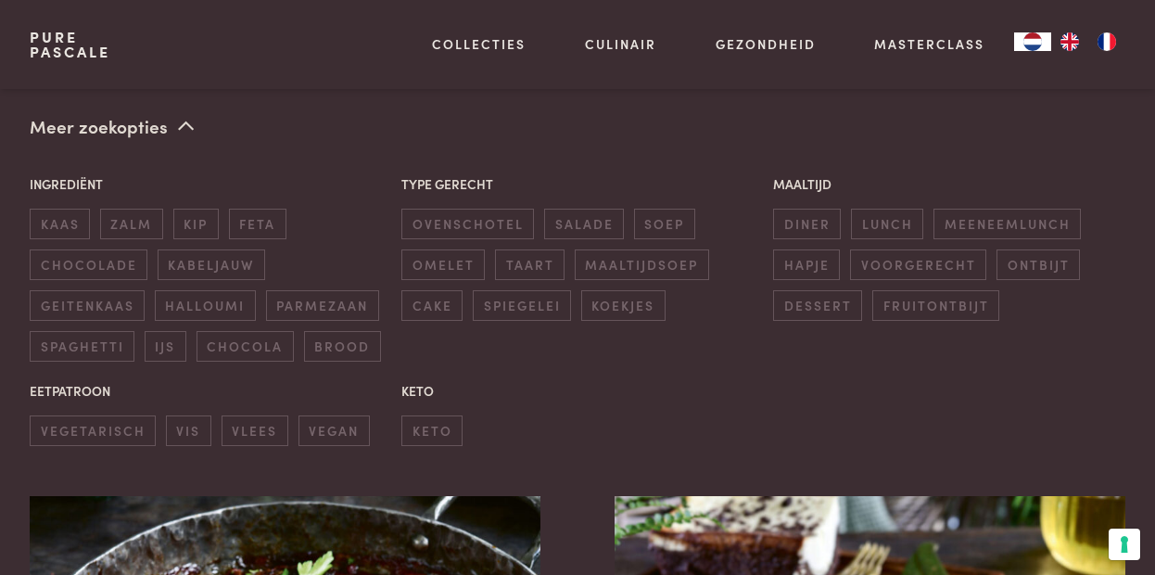
click at [462, 279] on div "Type gerecht ovenschotel salade soep omelet taart maaltijdsoep cake spiegelei k…" at bounding box center [577, 248] width 372 height 166
click at [441, 290] on span "cake" at bounding box center [431, 305] width 61 height 31
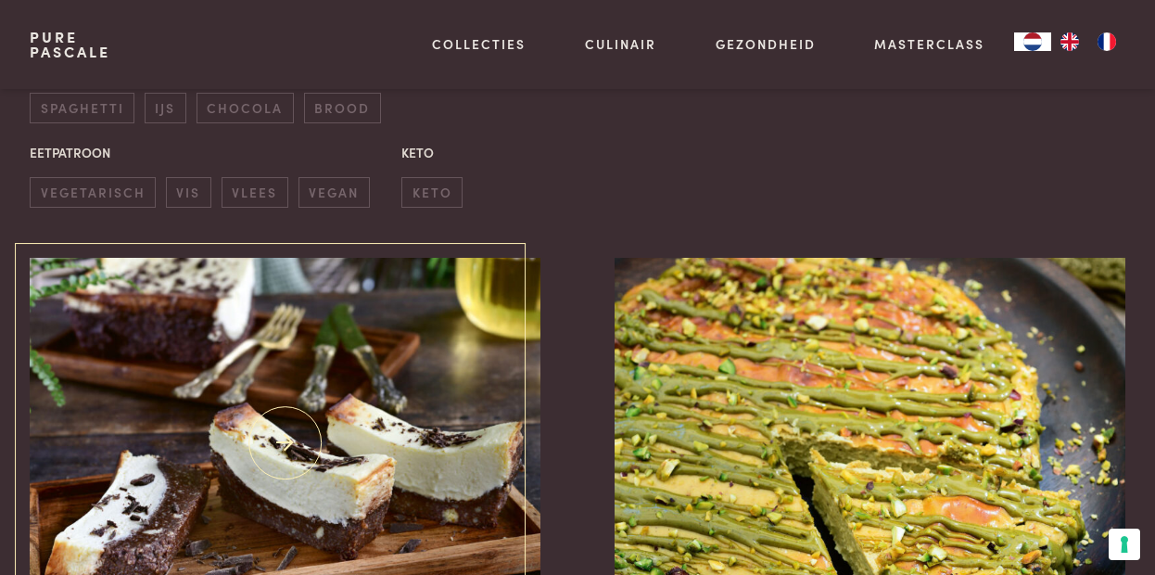
scroll to position [890, 0]
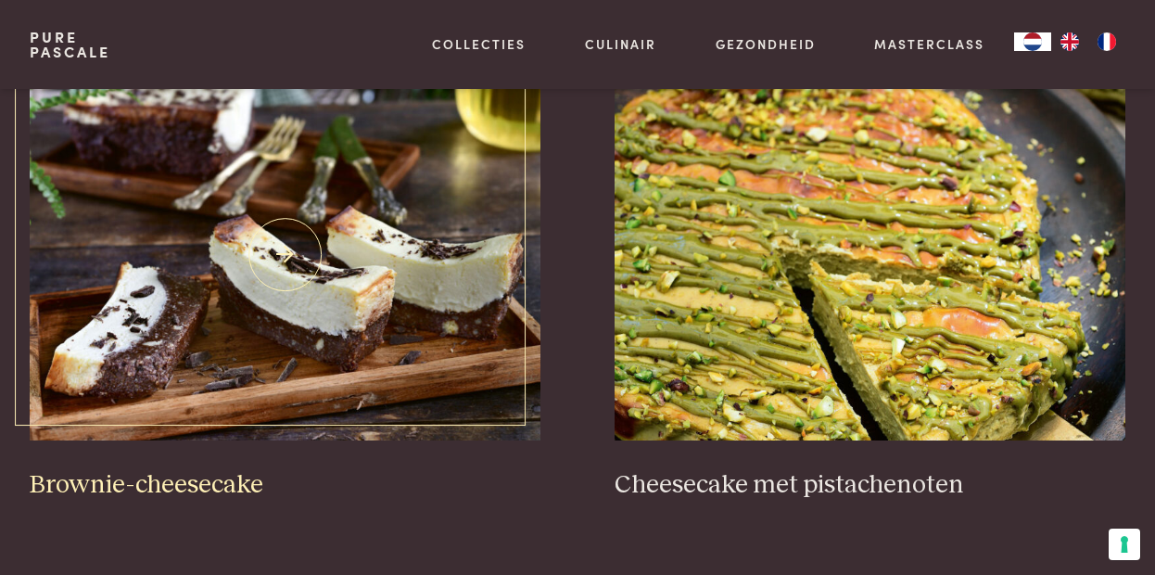
click at [306, 268] on img at bounding box center [285, 255] width 511 height 371
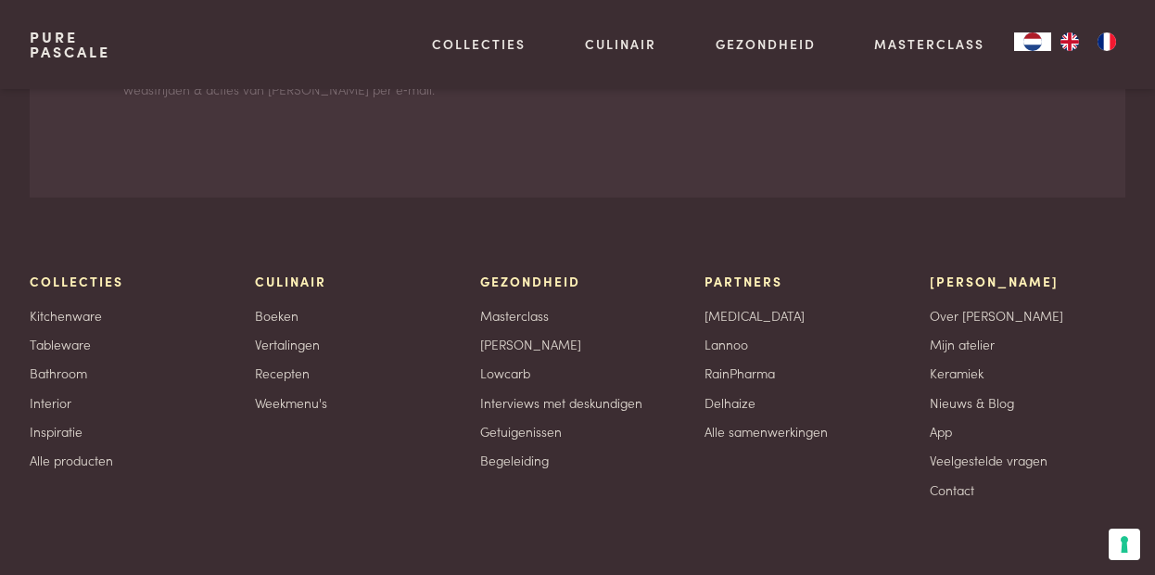
scroll to position [5413, 0]
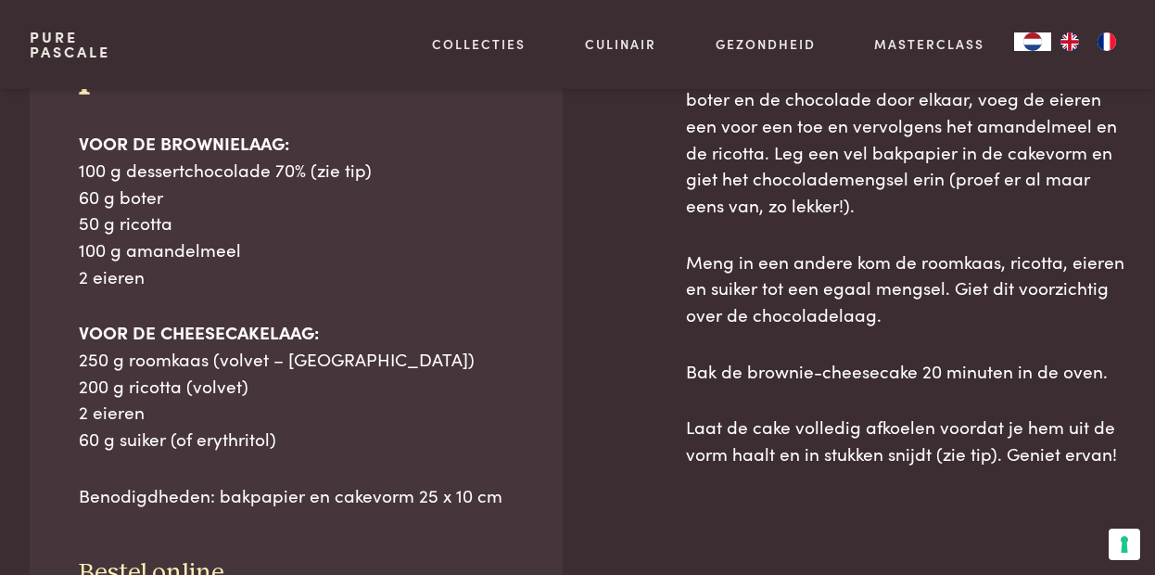
scroll to position [927, 0]
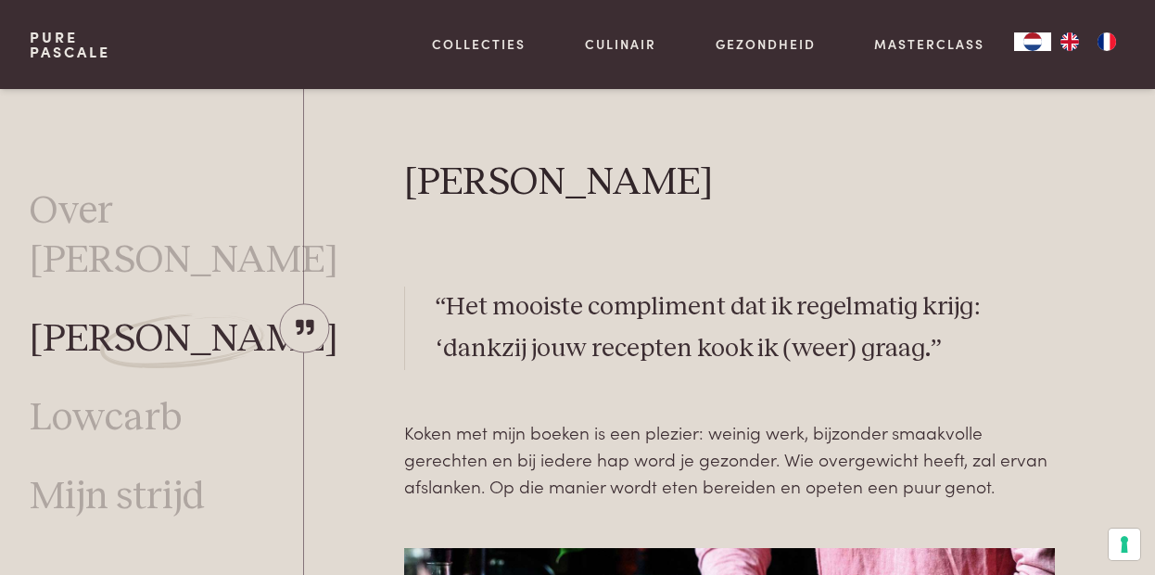
scroll to position [1950, 0]
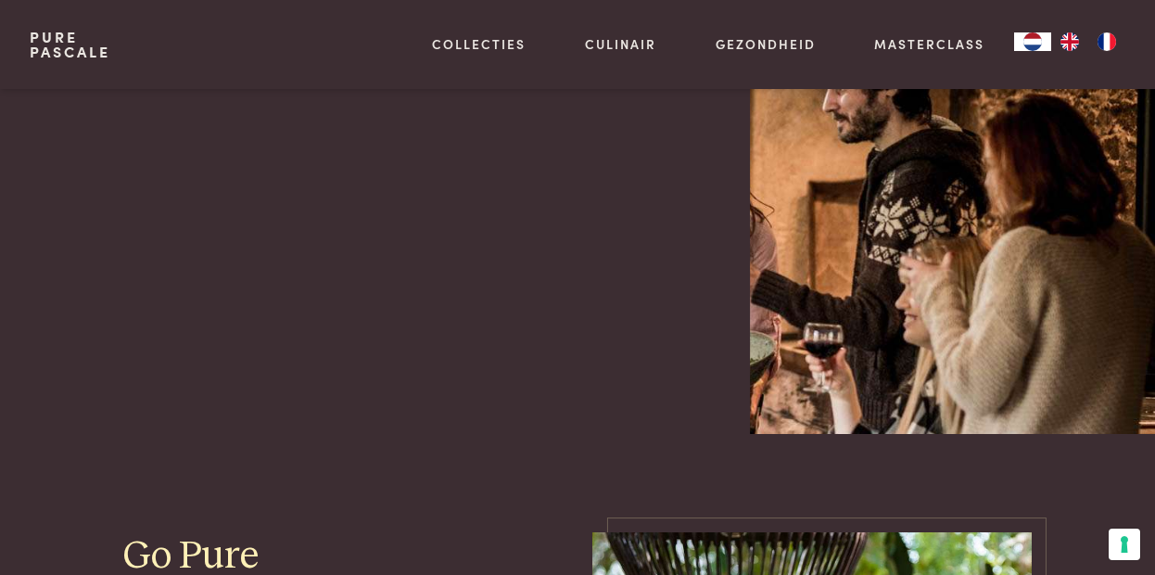
scroll to position [1020, 0]
